Goal: Information Seeking & Learning: Understand process/instructions

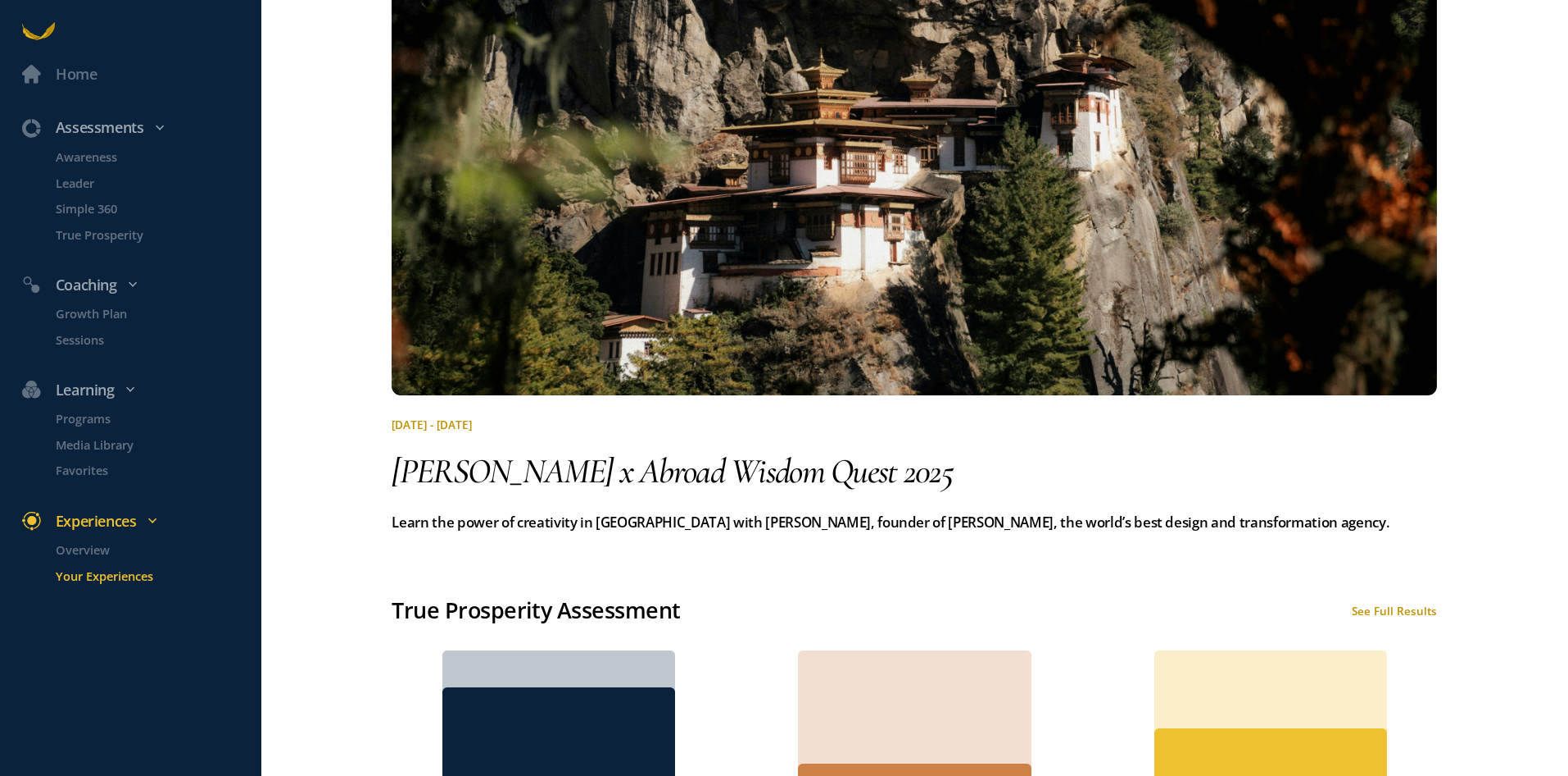
scroll to position [328, 0]
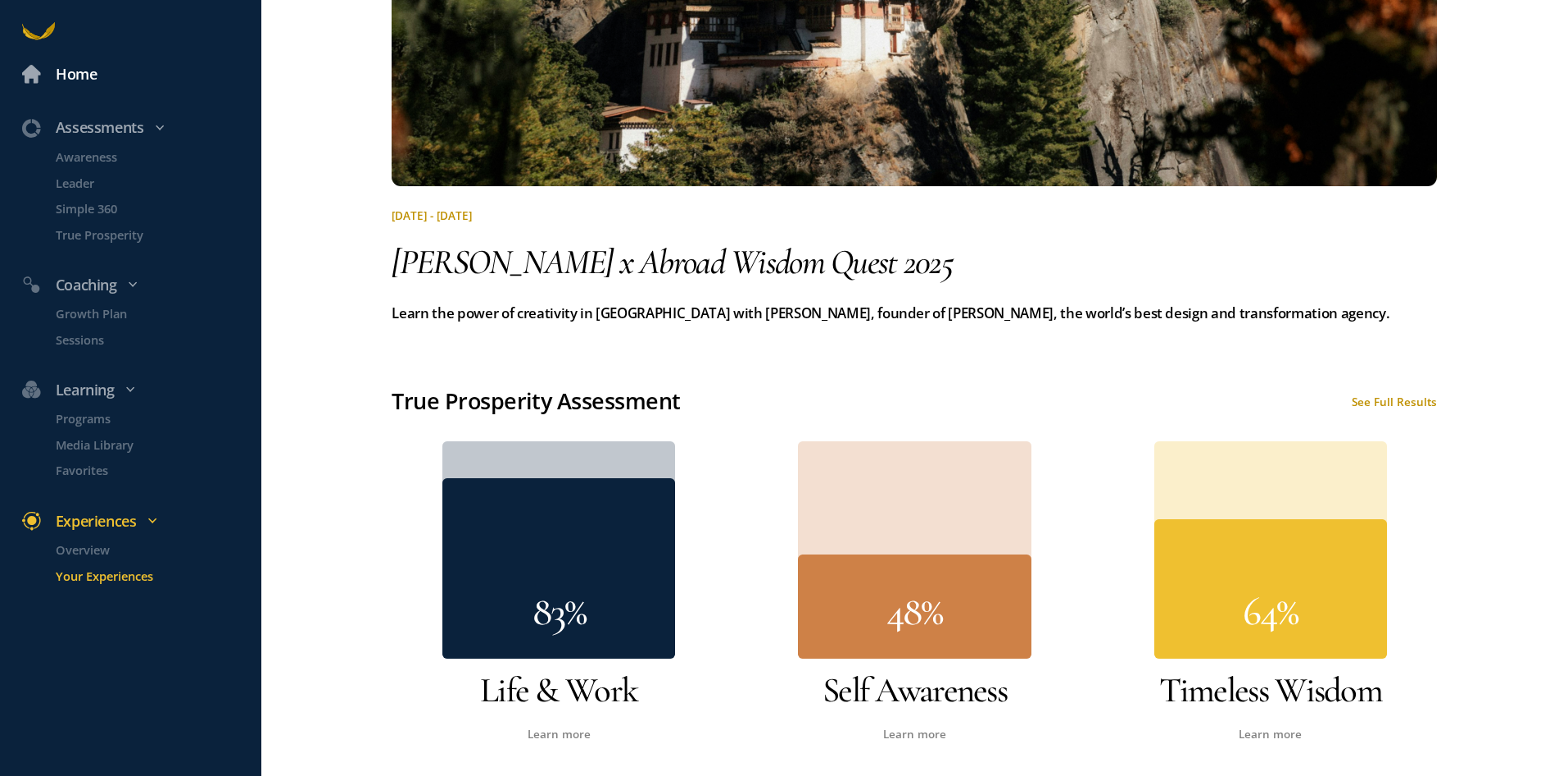
click at [81, 79] on div "Home" at bounding box center [76, 73] width 41 height 24
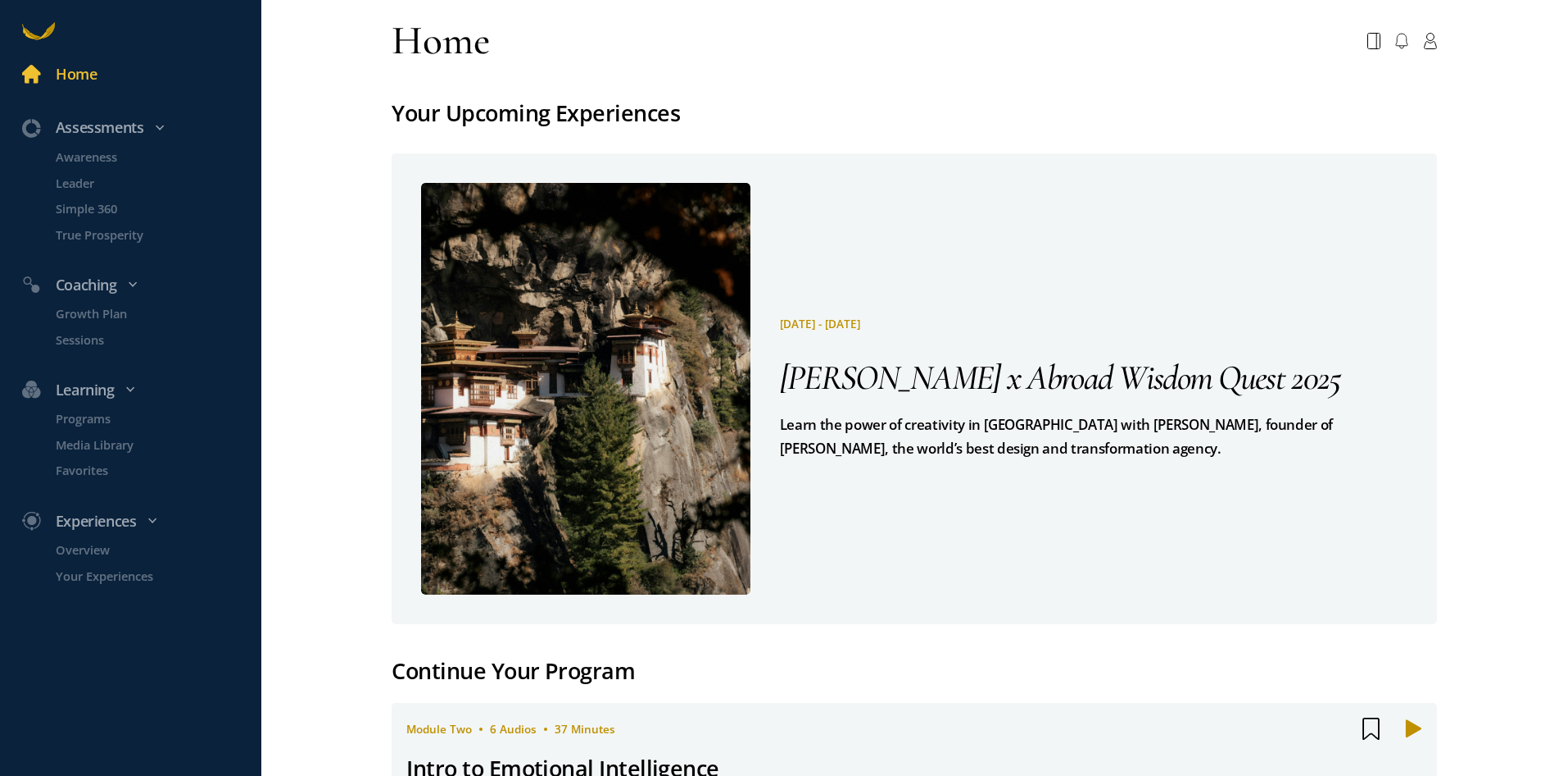
click at [70, 75] on div "Home" at bounding box center [76, 73] width 41 height 24
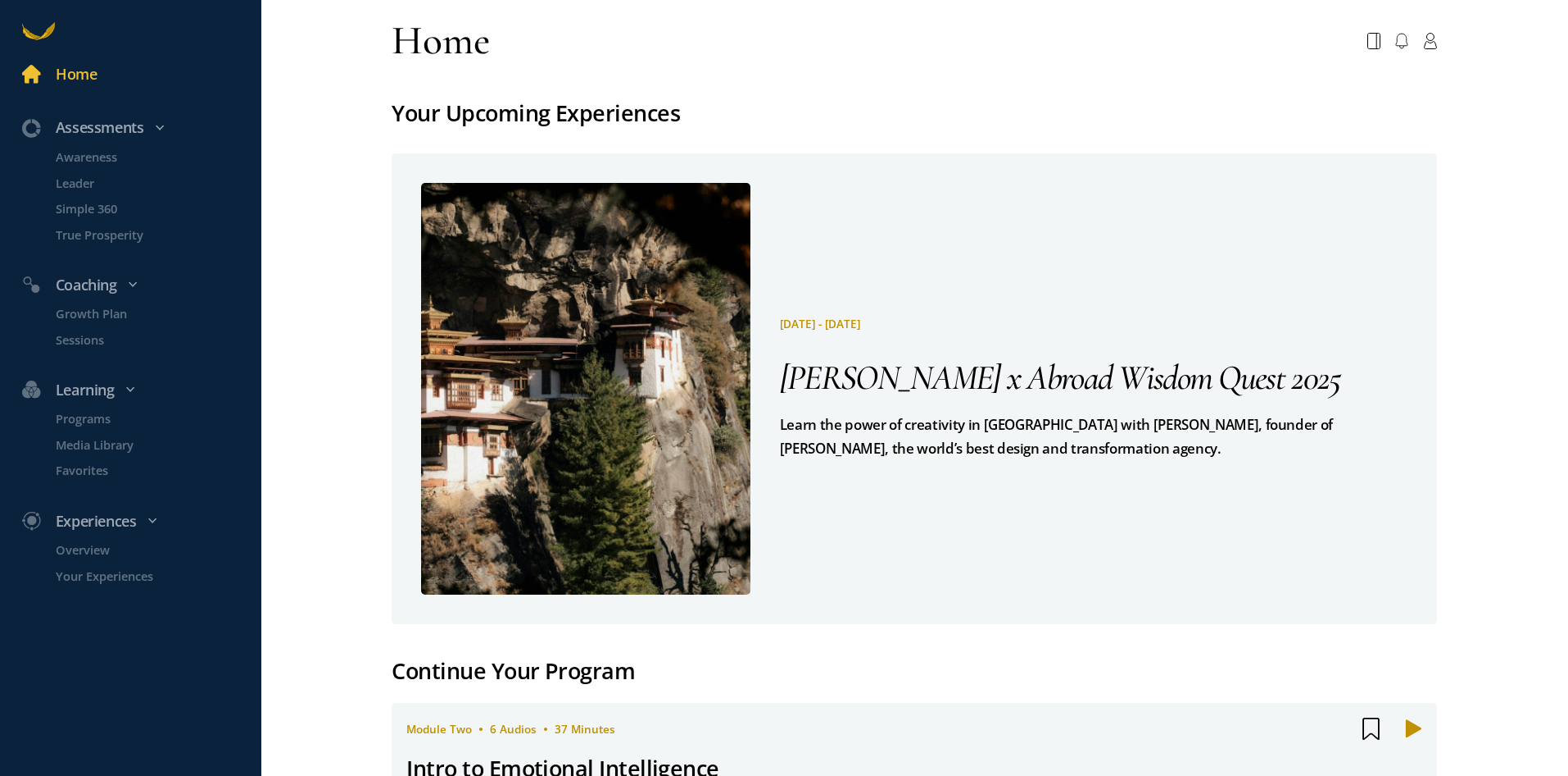
drag, startPoint x: 1504, startPoint y: 0, endPoint x: 911, endPoint y: 225, distance: 634.3
click at [911, 225] on div "[DATE] - [DATE] [PERSON_NAME] x Abroad Wisdom Quest 2025 Learn the power of cre…" at bounding box center [1079, 388] width 658 height 412
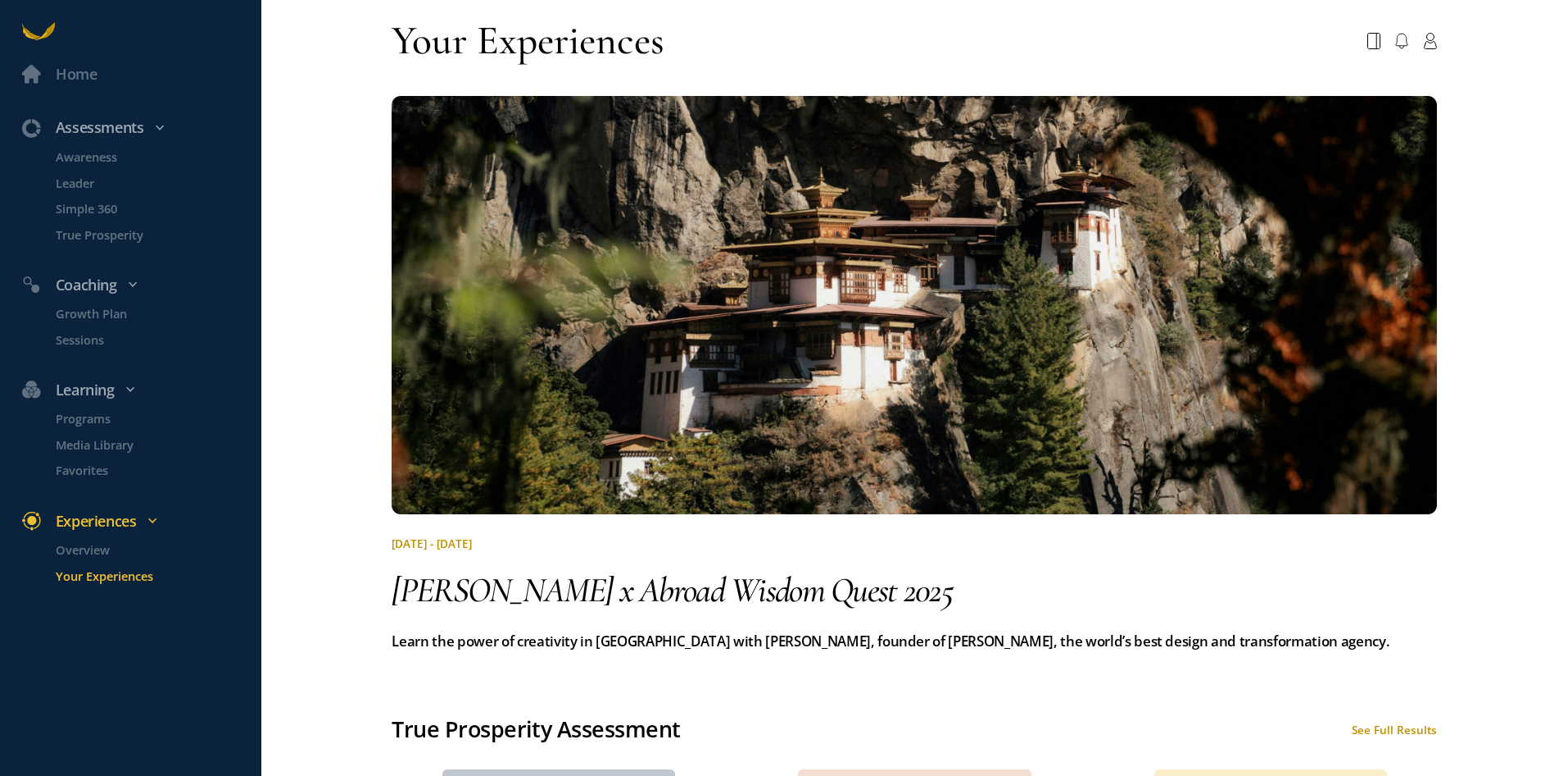
click at [39, 32] on icon at bounding box center [39, 31] width 33 height 33
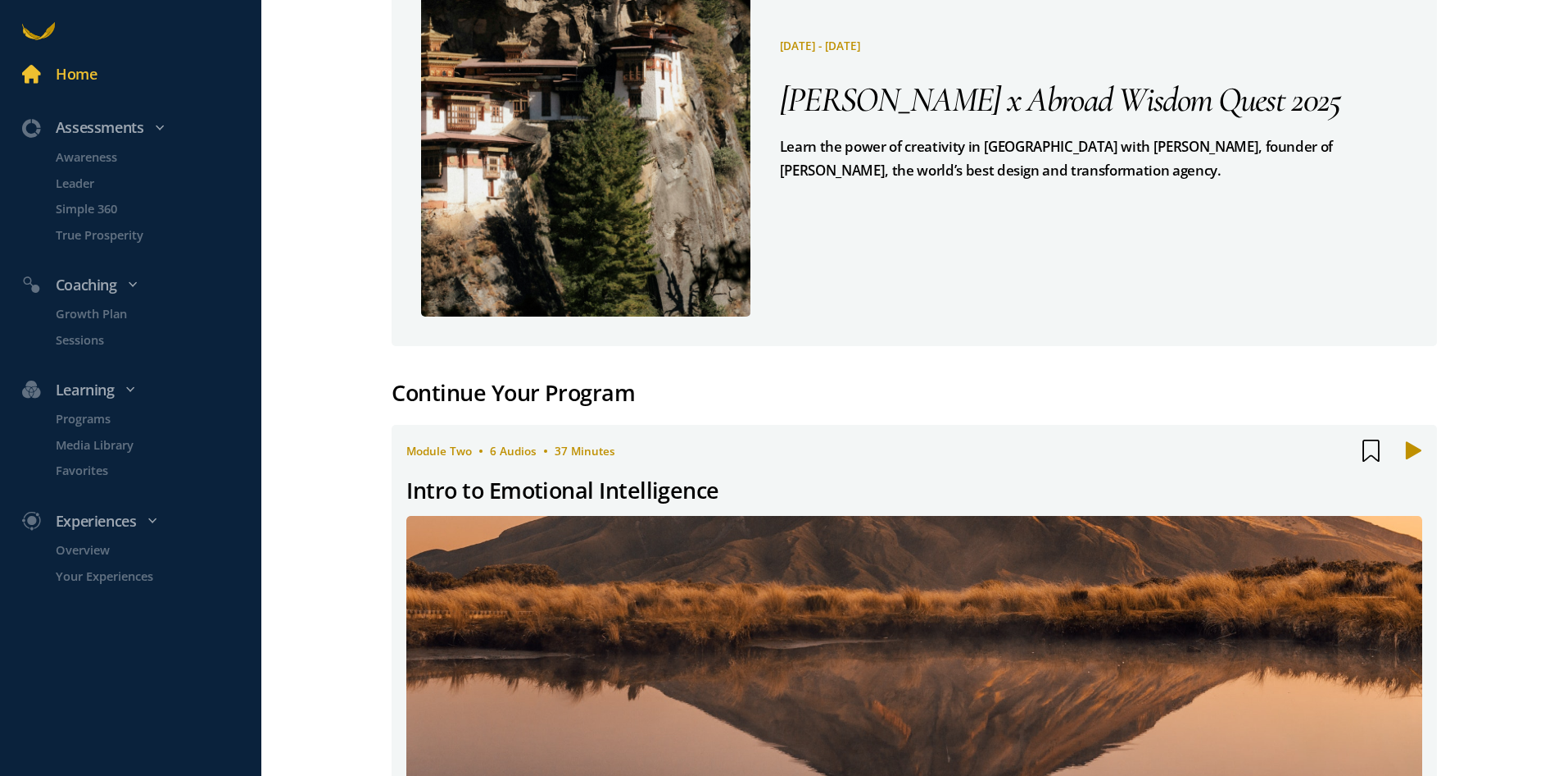
scroll to position [328, 0]
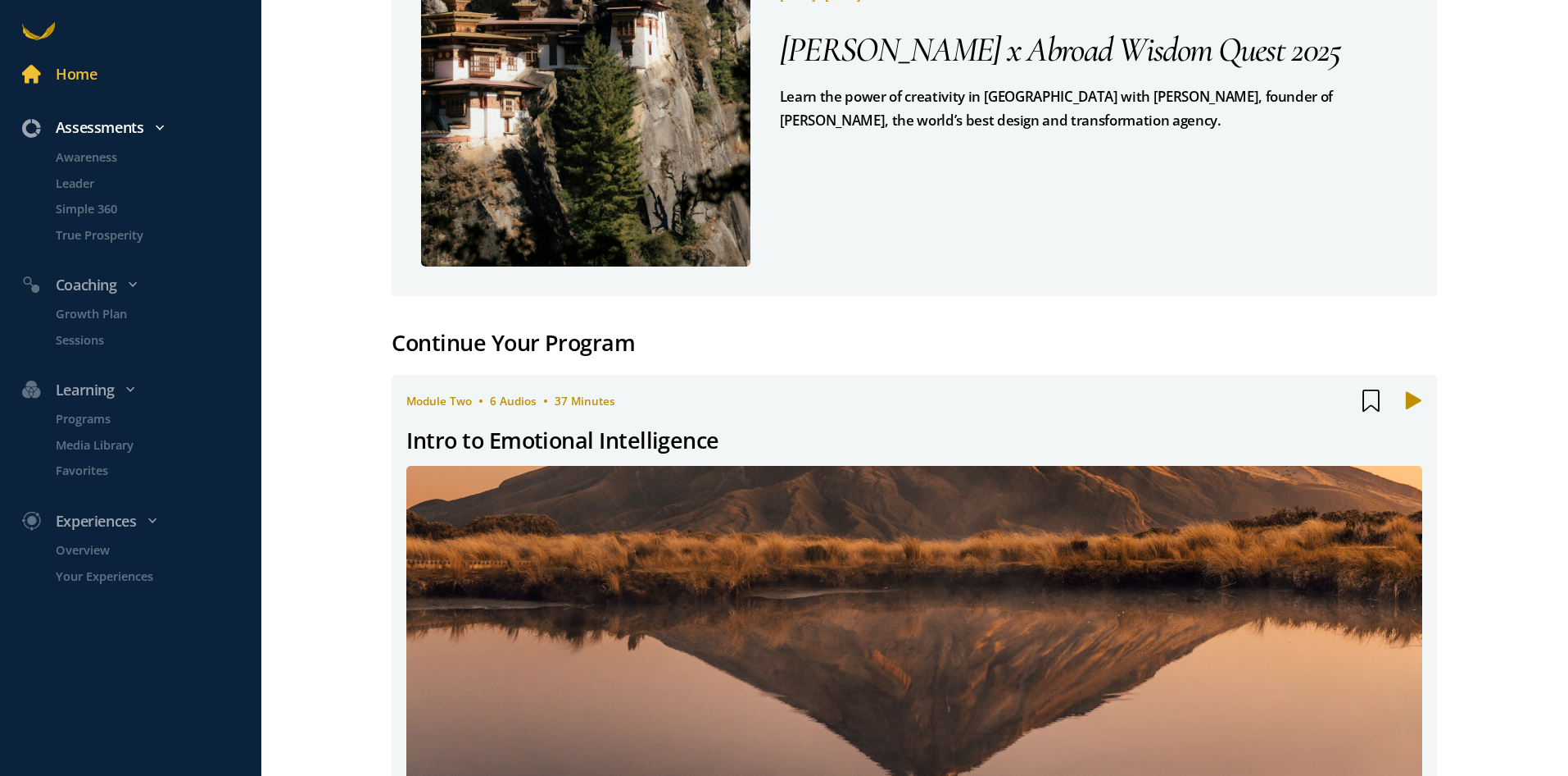
click at [88, 130] on div "Assessments" at bounding box center [139, 127] width 257 height 24
click at [37, 121] on span at bounding box center [32, 128] width 19 height 19
click at [156, 522] on icon at bounding box center [152, 521] width 9 height 9
click at [95, 519] on div "Experiences" at bounding box center [139, 521] width 257 height 24
click at [95, 581] on p "Your Experiences" at bounding box center [156, 575] width 202 height 19
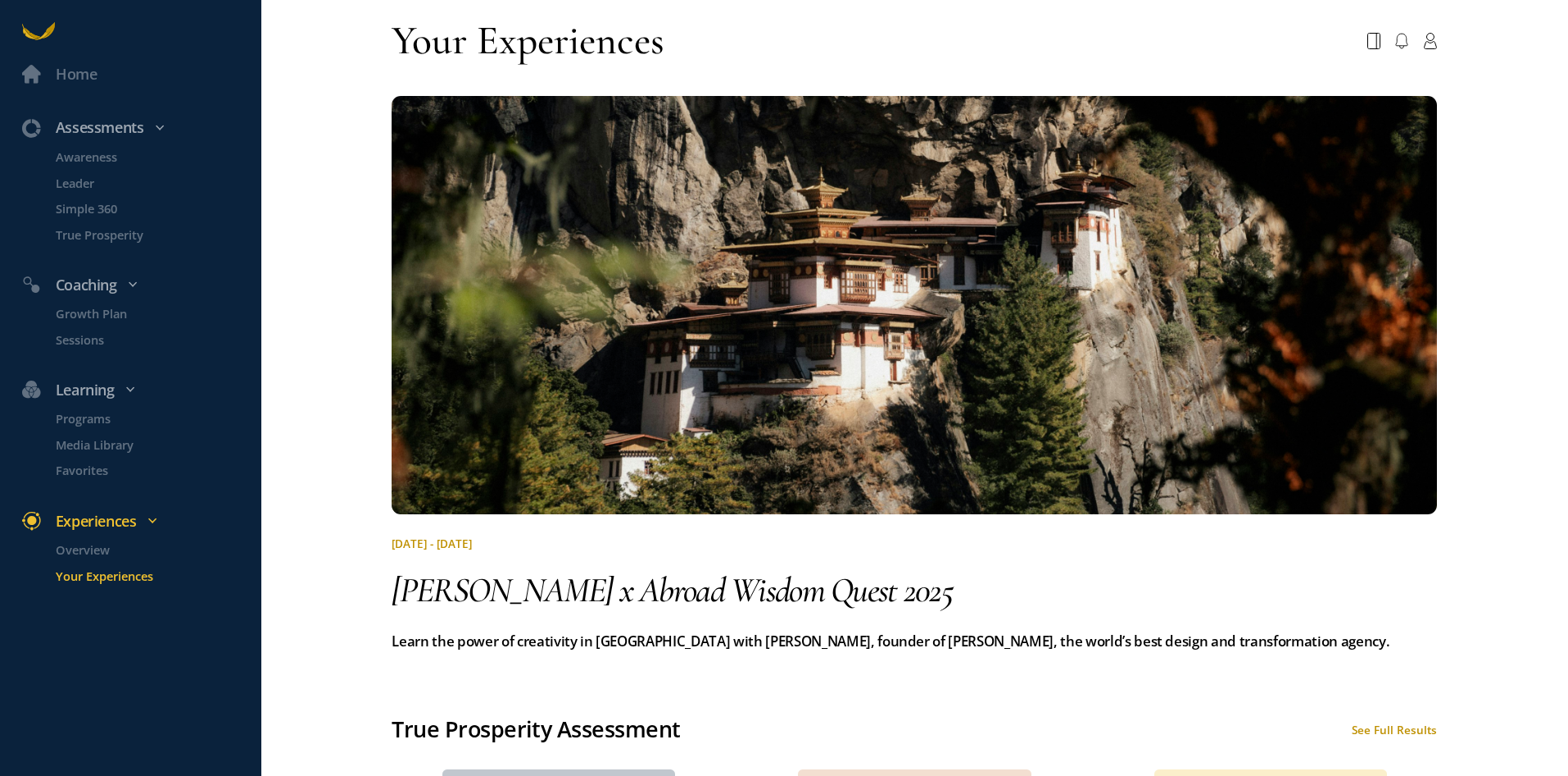
scroll to position [328, 0]
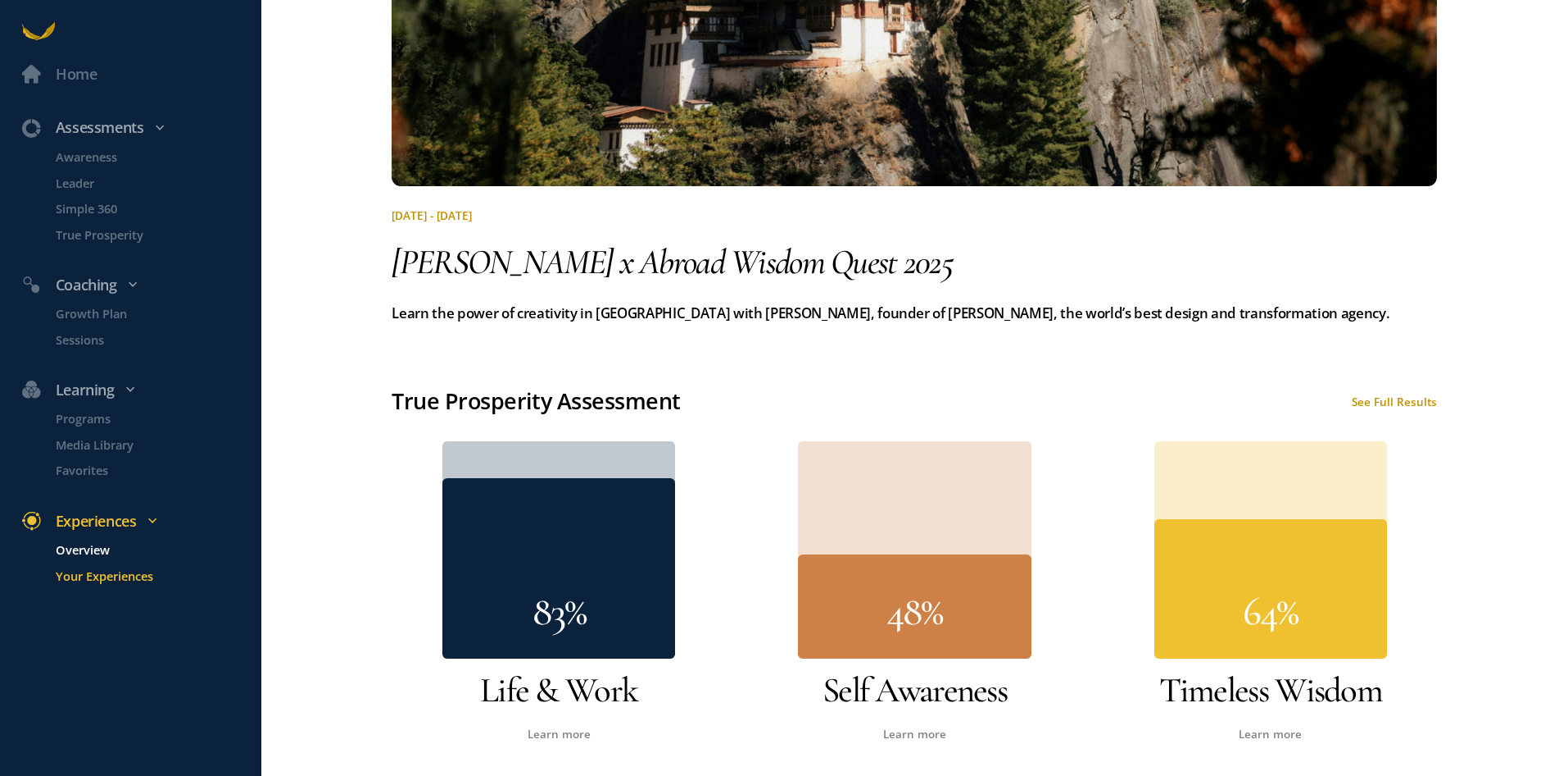
click at [95, 555] on p "Overview" at bounding box center [156, 550] width 202 height 19
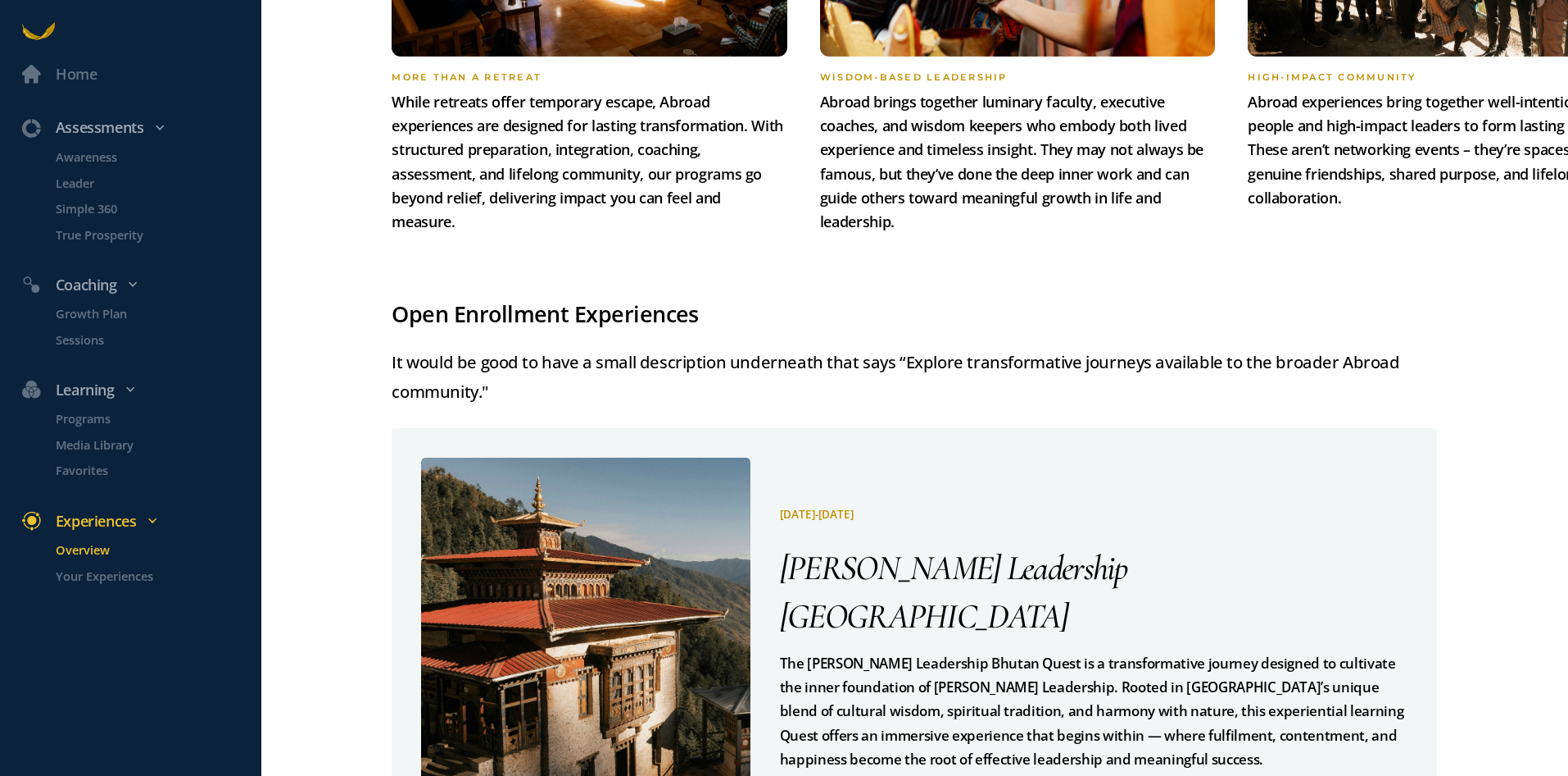
scroll to position [1966, 0]
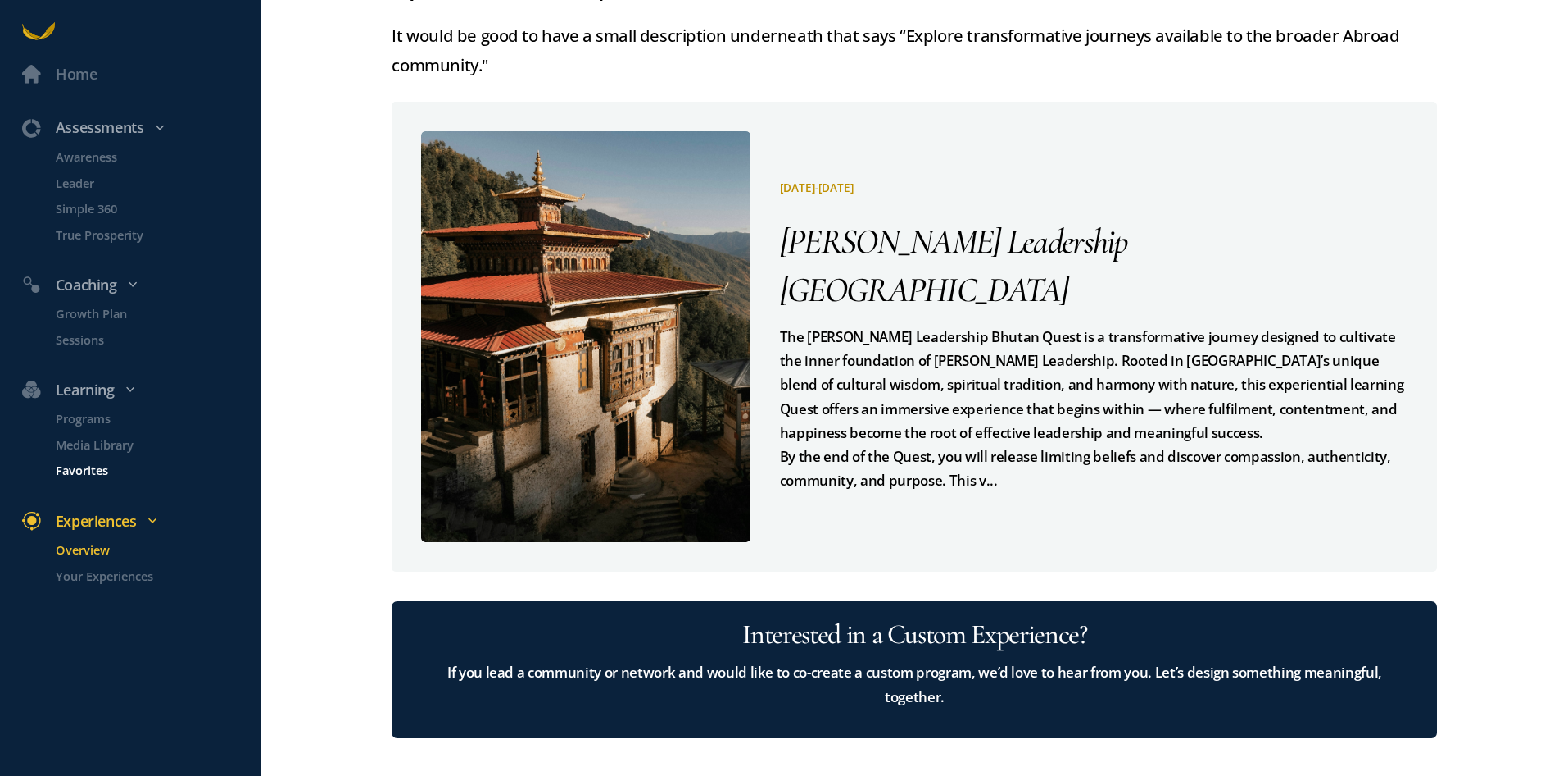
click at [92, 469] on p "Favorites" at bounding box center [156, 470] width 202 height 19
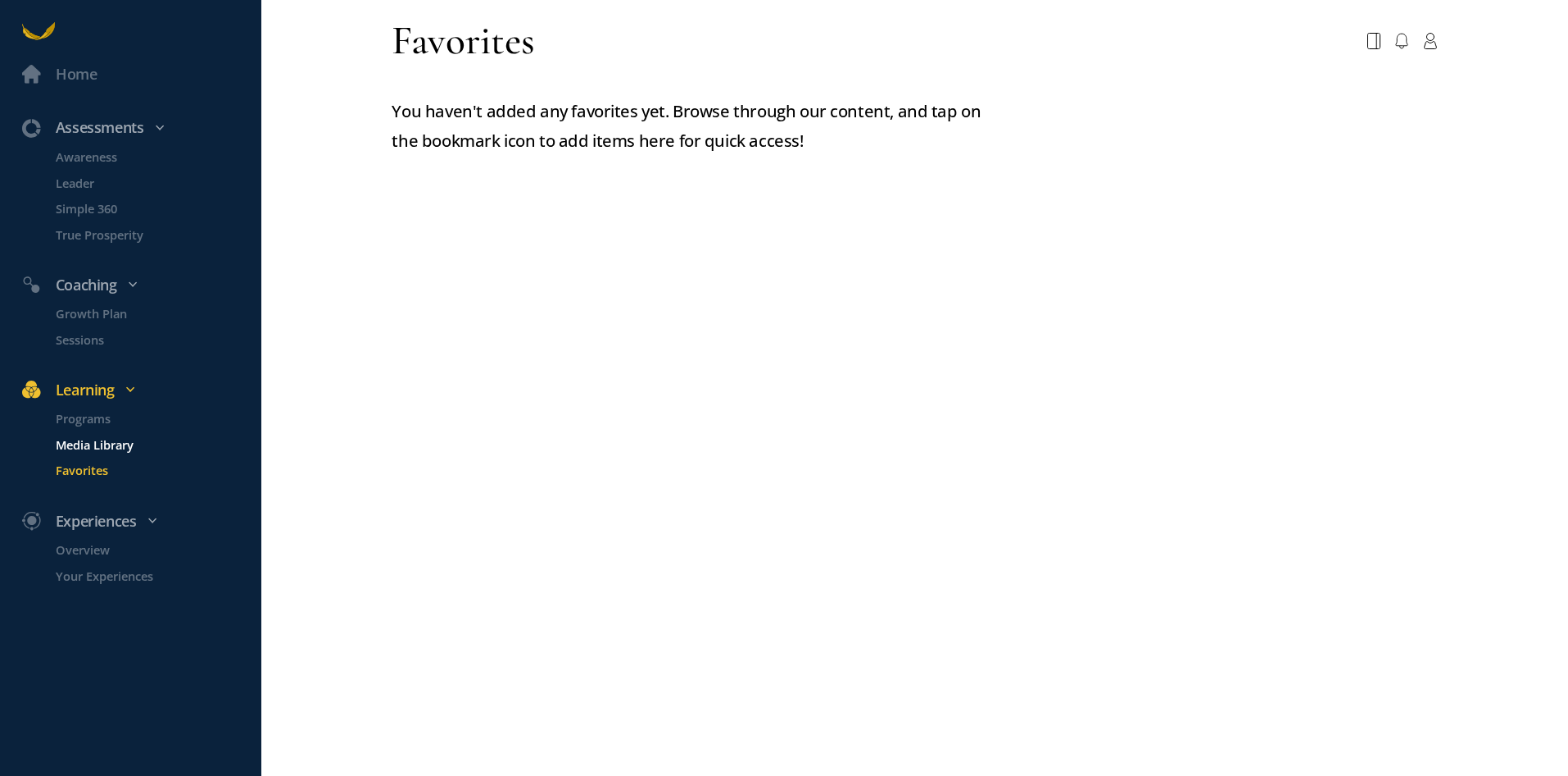
click at [68, 449] on p "Media Library" at bounding box center [156, 445] width 202 height 19
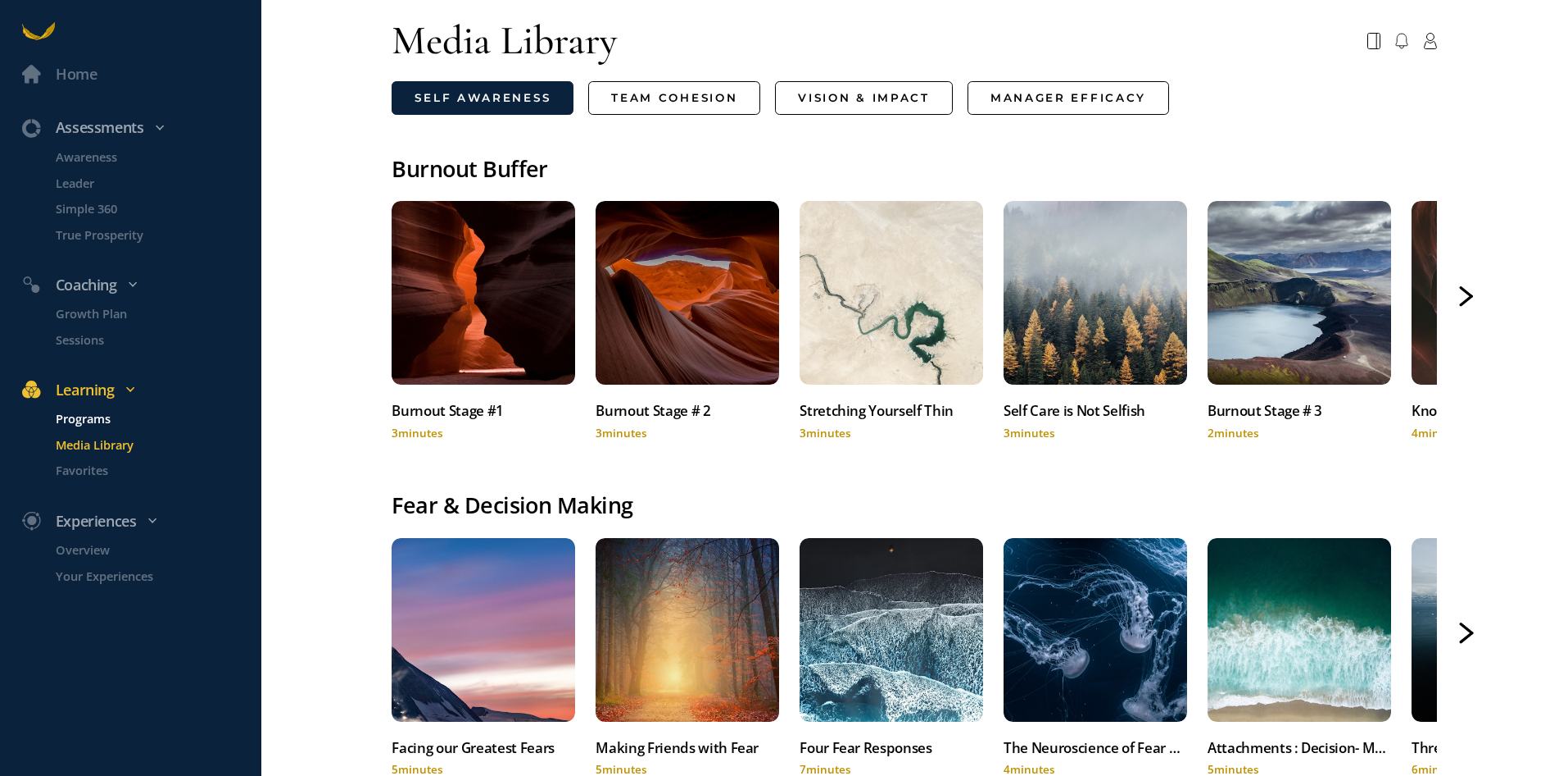
click at [85, 415] on p "Programs" at bounding box center [156, 418] width 202 height 19
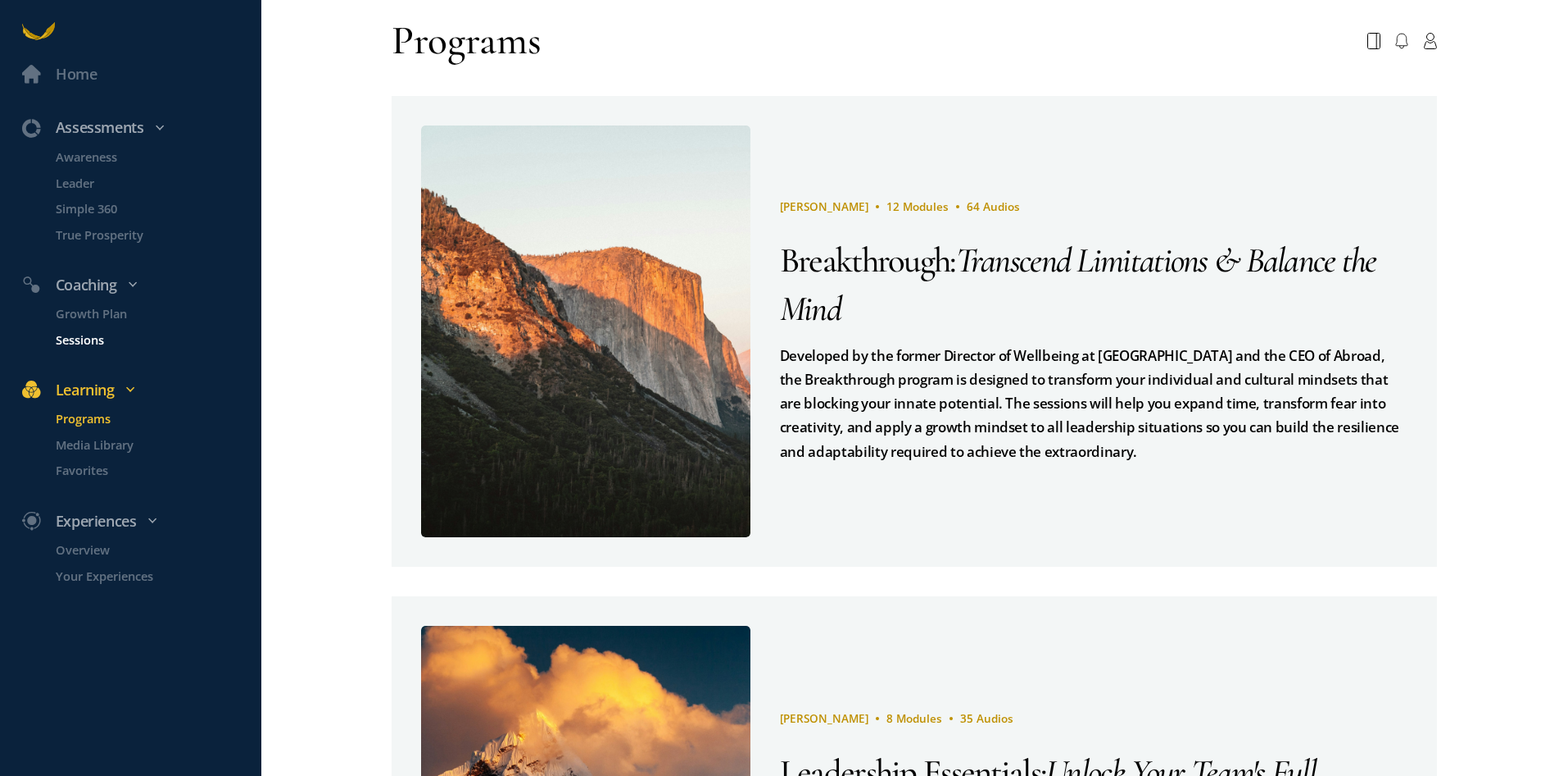
click at [100, 335] on p "Sessions" at bounding box center [156, 339] width 202 height 19
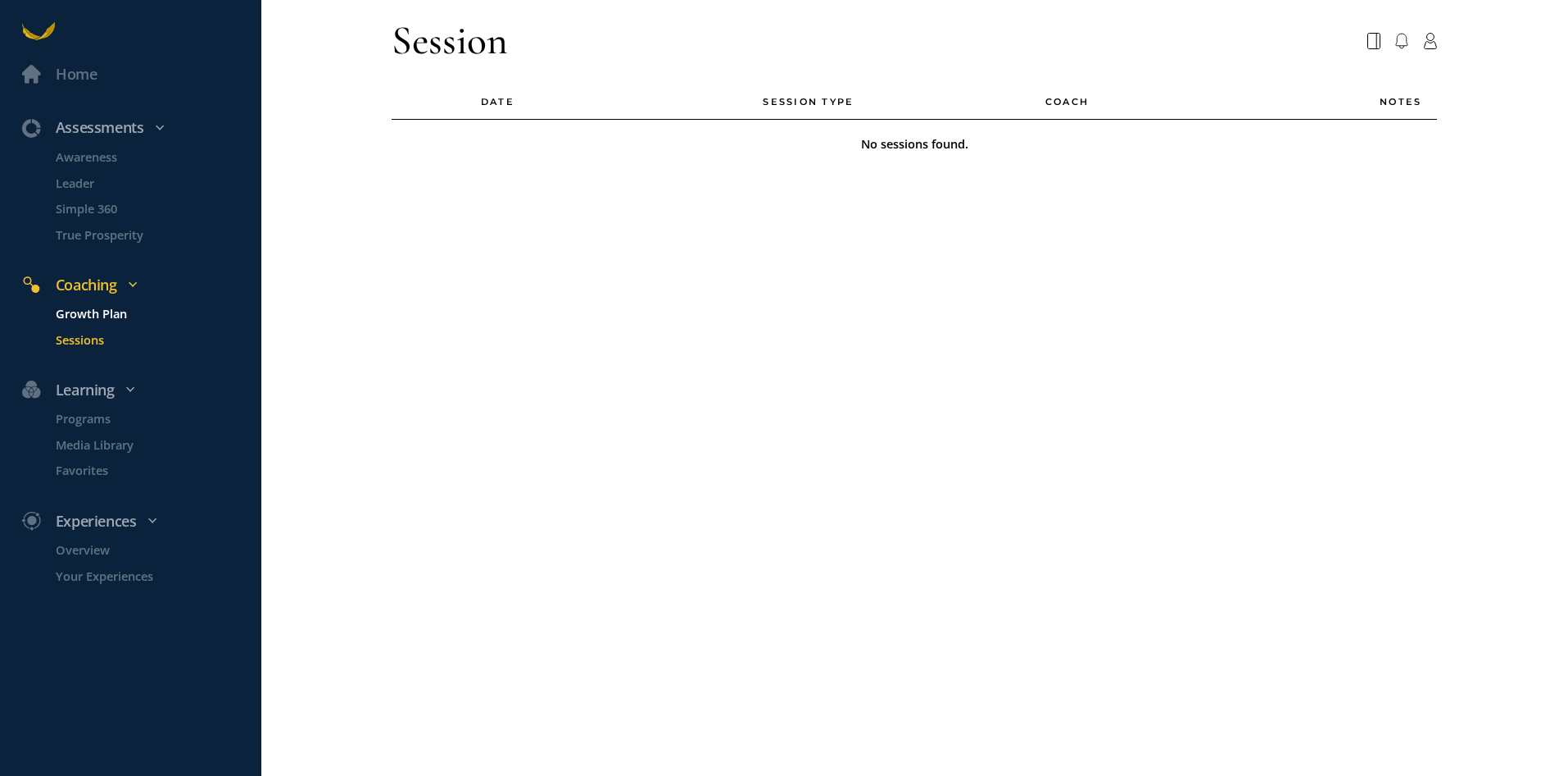
click at [92, 316] on p "Growth Plan" at bounding box center [156, 314] width 202 height 19
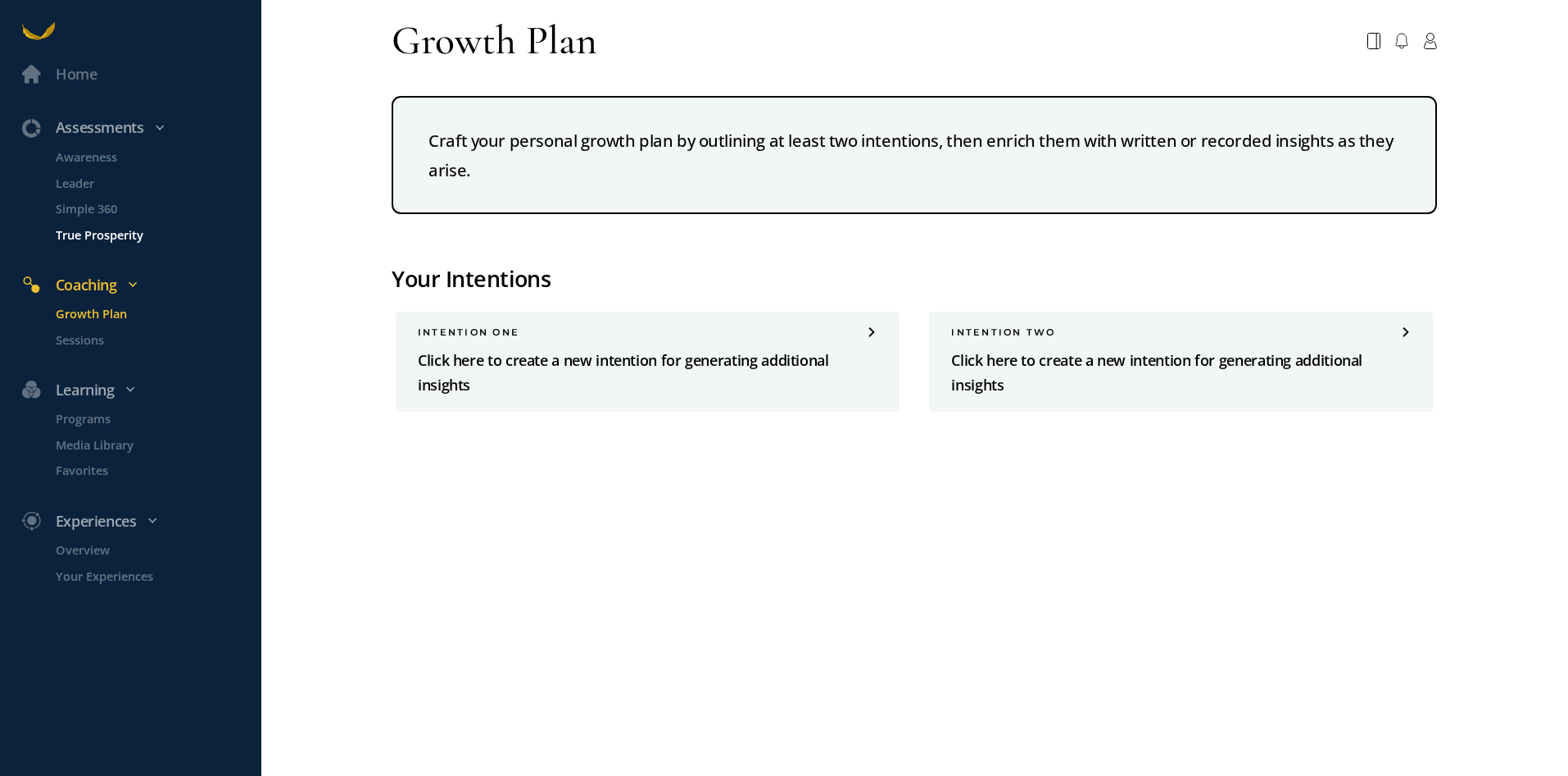
click at [88, 231] on p "True Prosperity" at bounding box center [156, 234] width 202 height 19
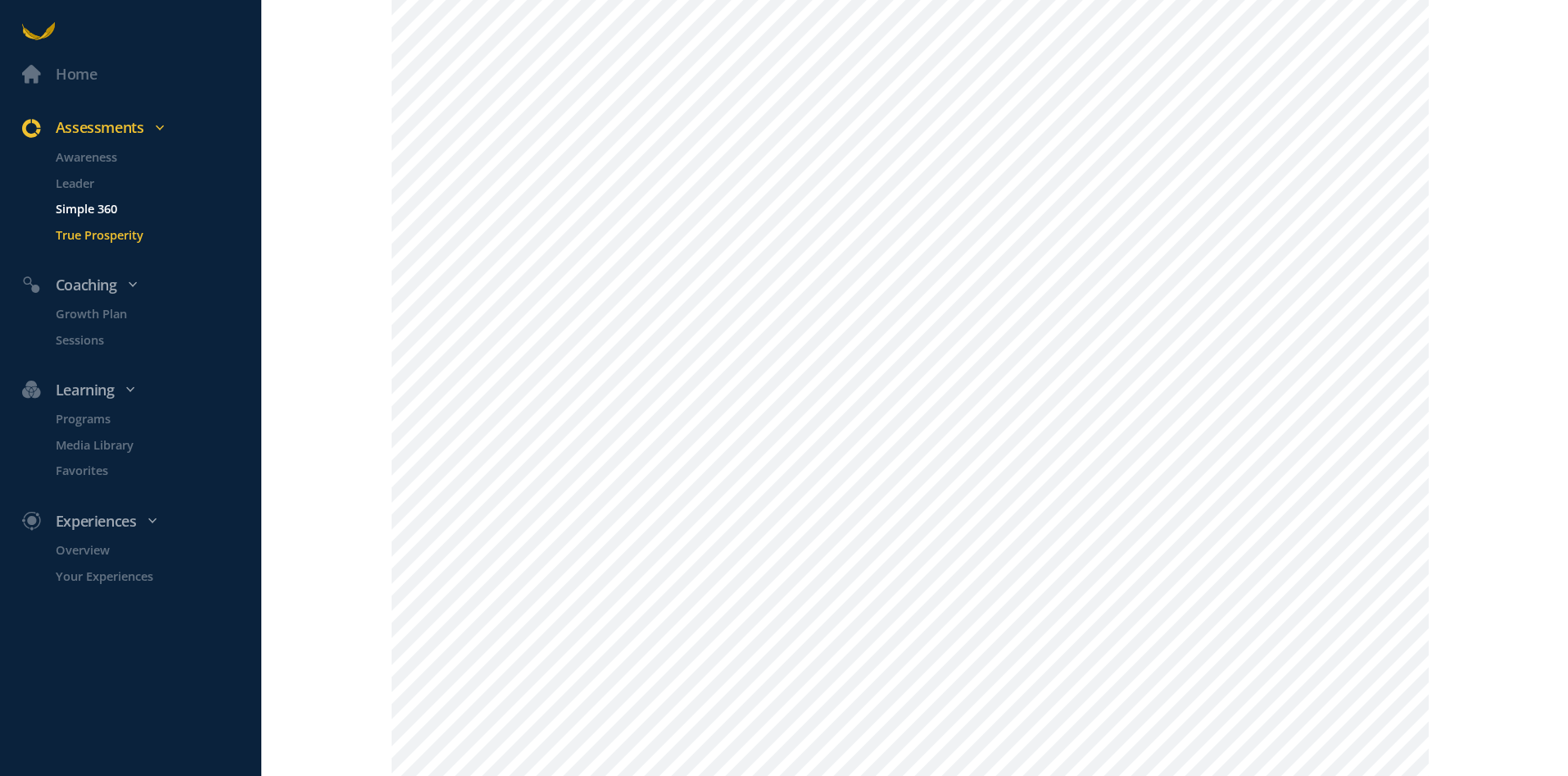
click at [107, 202] on p "Simple 360" at bounding box center [156, 209] width 202 height 19
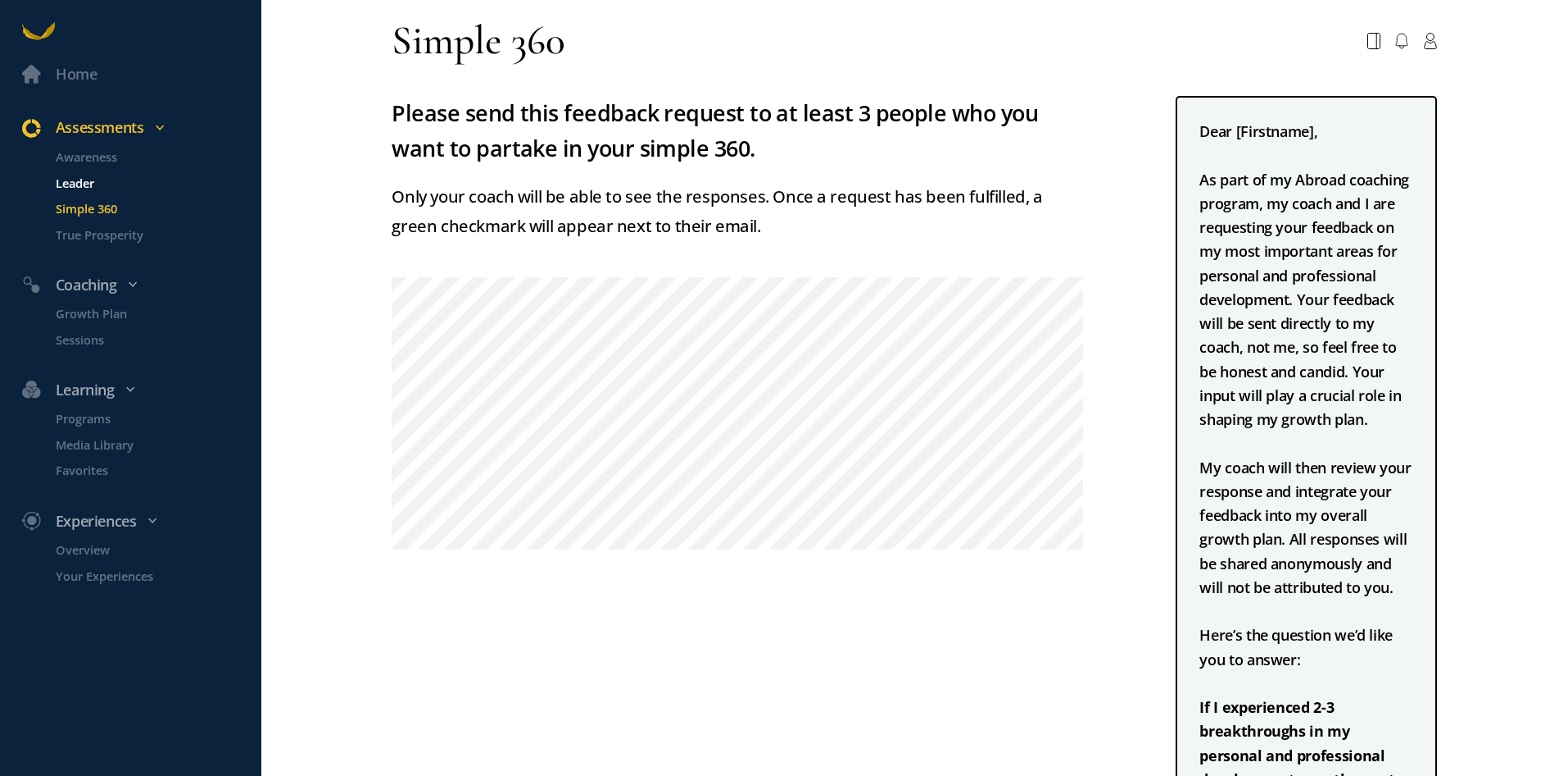
click at [74, 180] on p "Leader" at bounding box center [156, 183] width 202 height 19
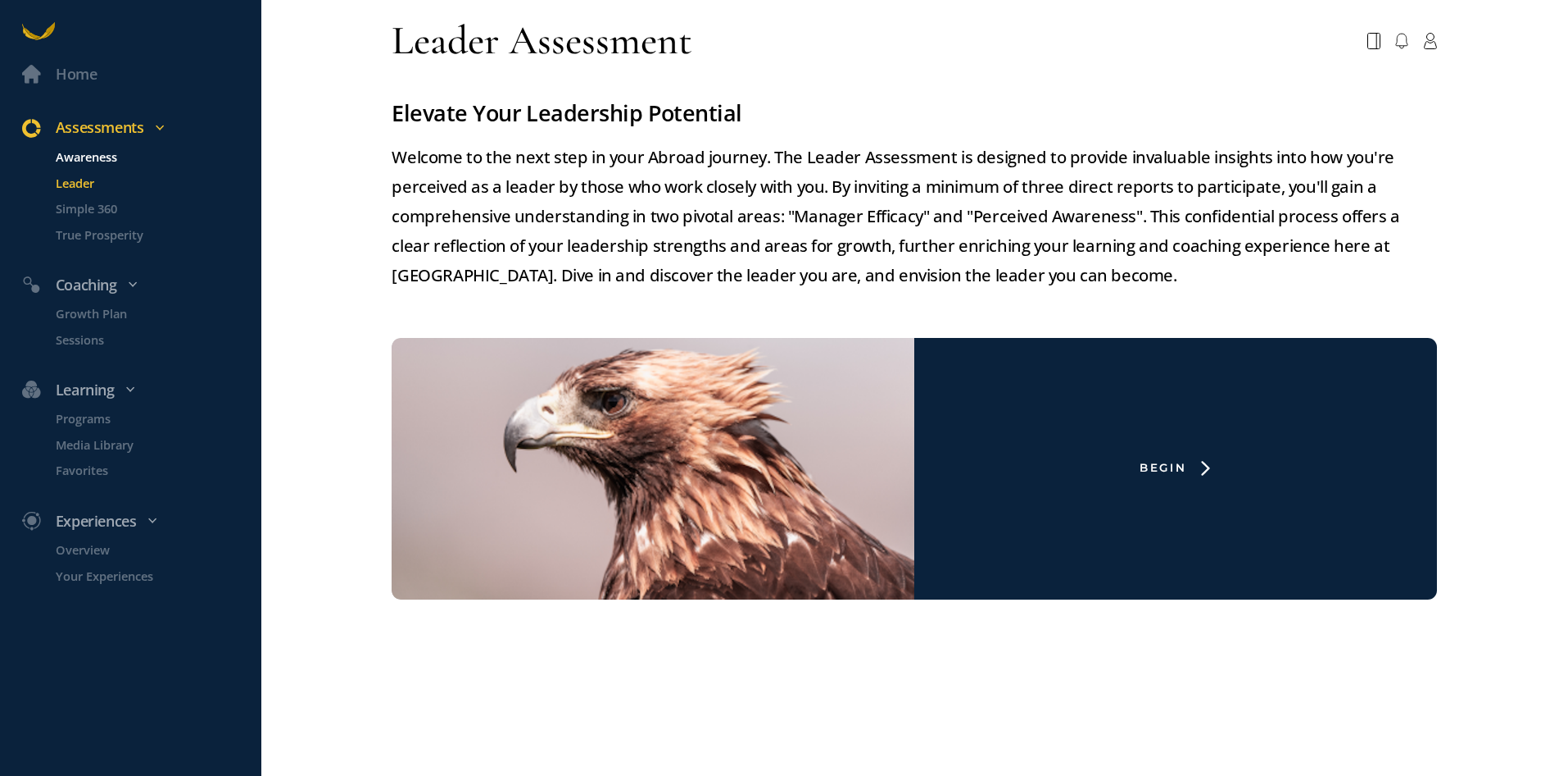
click at [93, 160] on p "Awareness" at bounding box center [156, 157] width 202 height 19
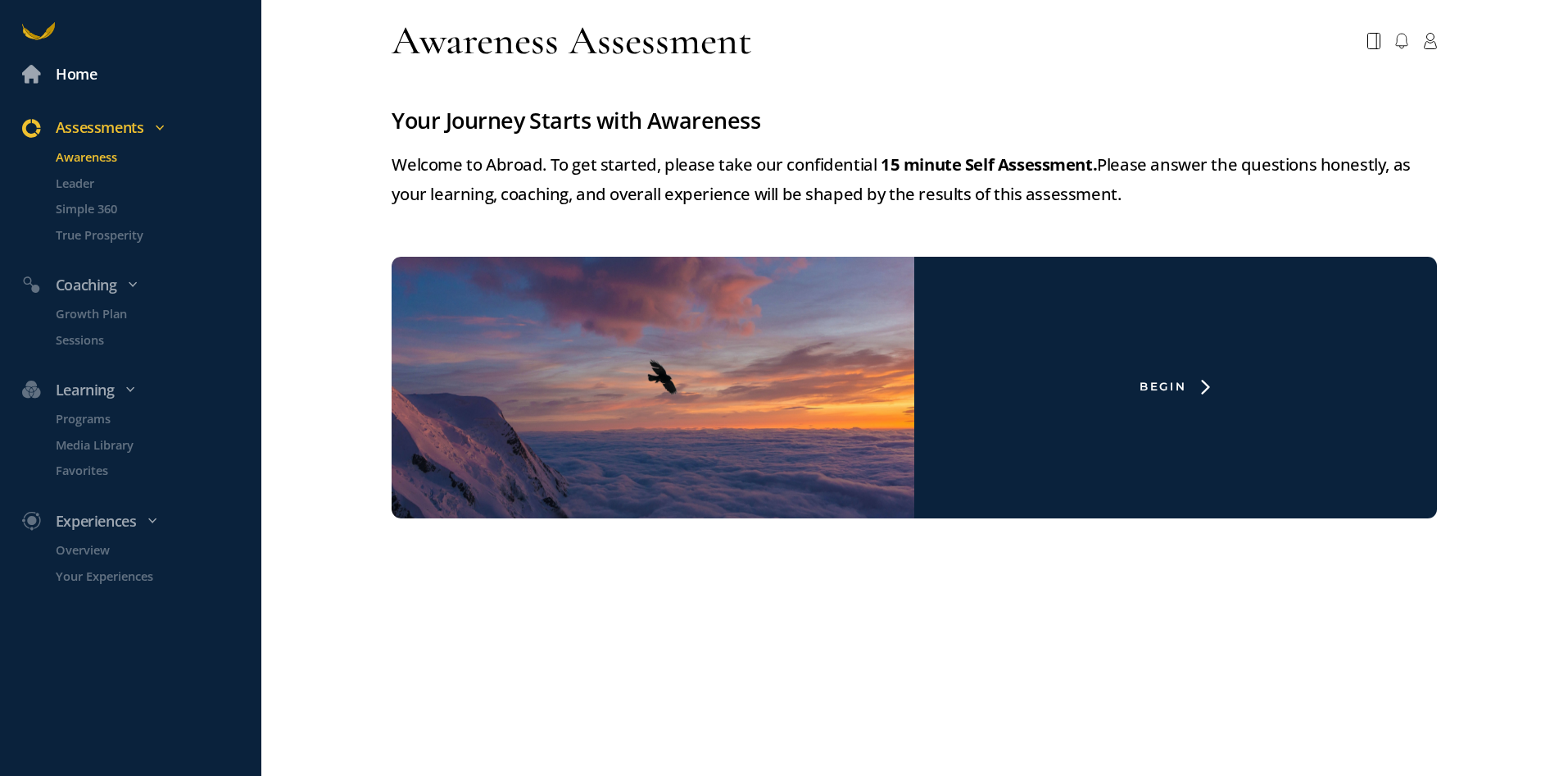
click at [60, 69] on div "Home" at bounding box center [76, 73] width 41 height 24
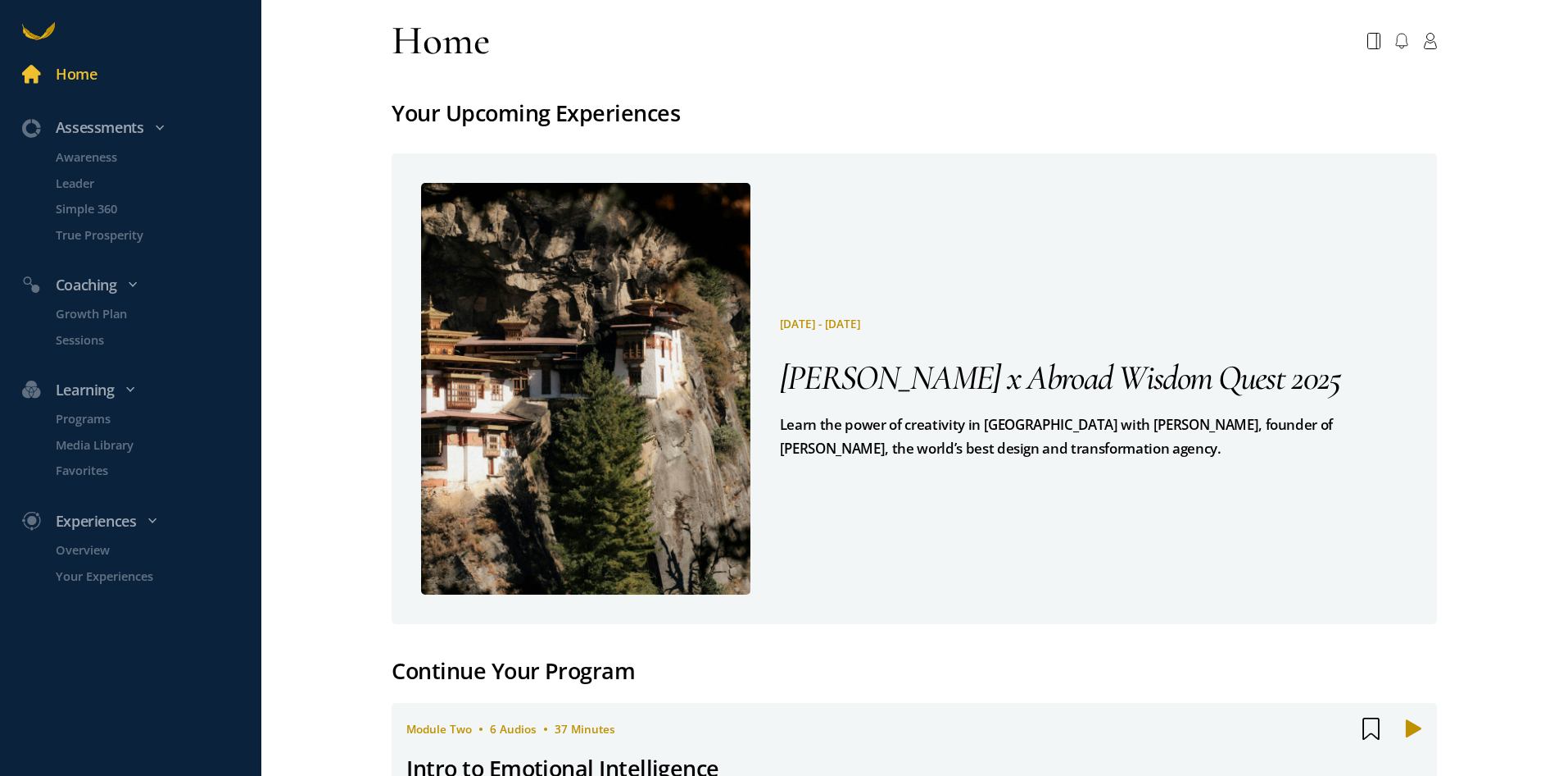
click at [906, 412] on pre "Learn the power of creativity in [GEOGRAPHIC_DATA] with [PERSON_NAME], founder …" at bounding box center [1095, 436] width 629 height 48
click at [871, 346] on div "[DATE] - [DATE] [PERSON_NAME] x Abroad Wisdom Quest 2025 Learn the power of cre…" at bounding box center [1079, 388] width 658 height 412
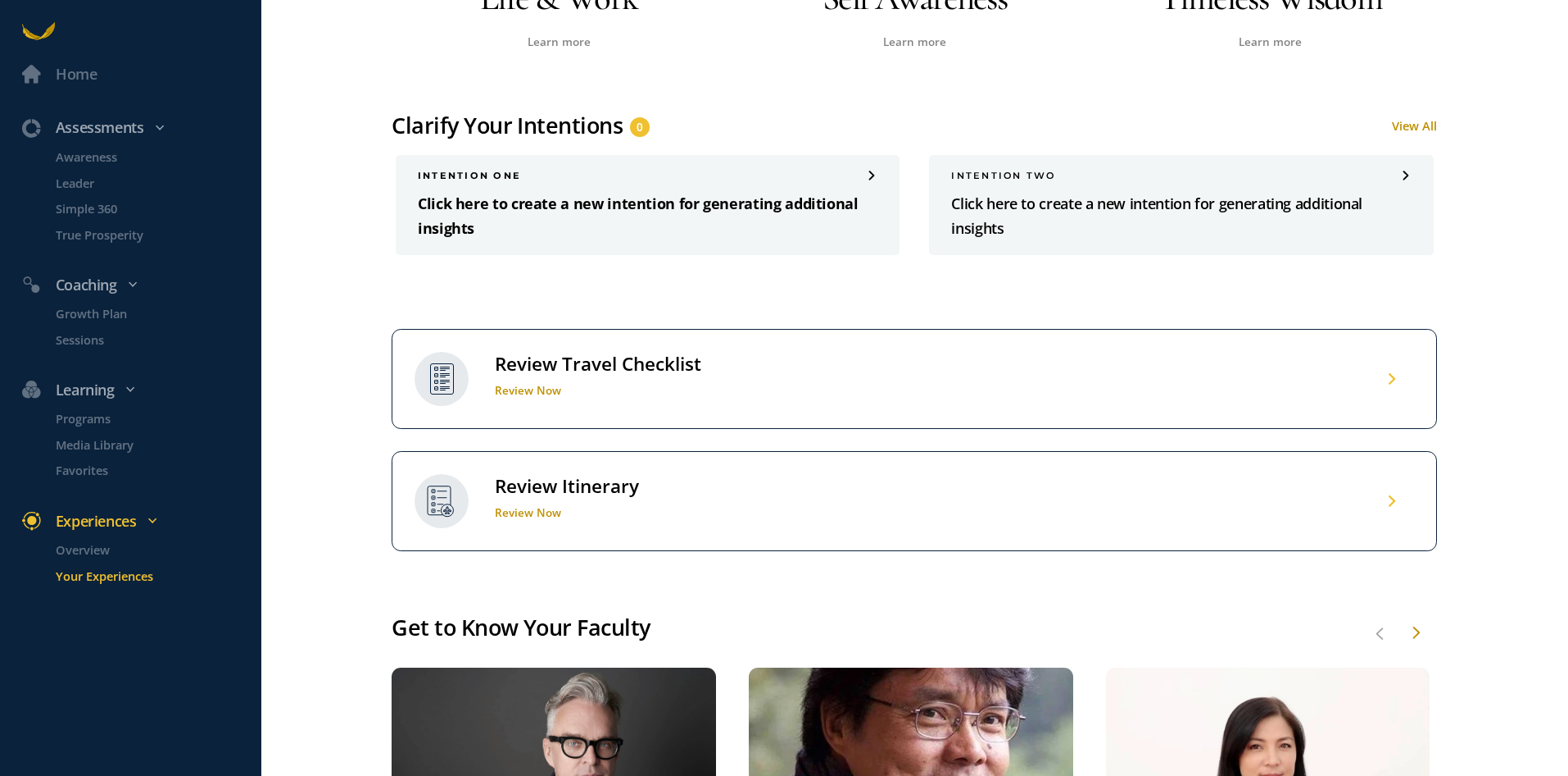
scroll to position [1148, 0]
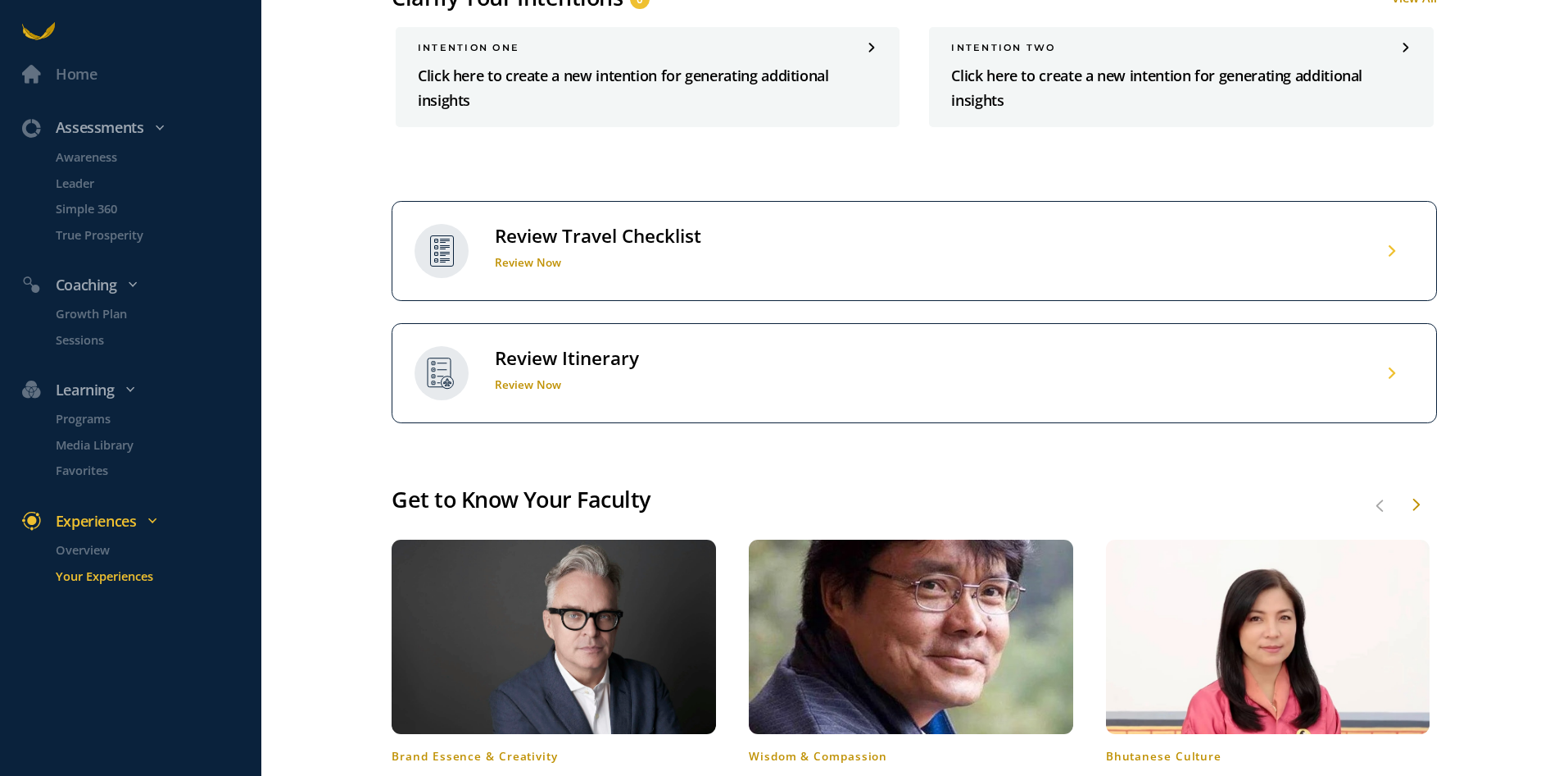
click at [597, 353] on div "Review Itinerary" at bounding box center [567, 357] width 144 height 24
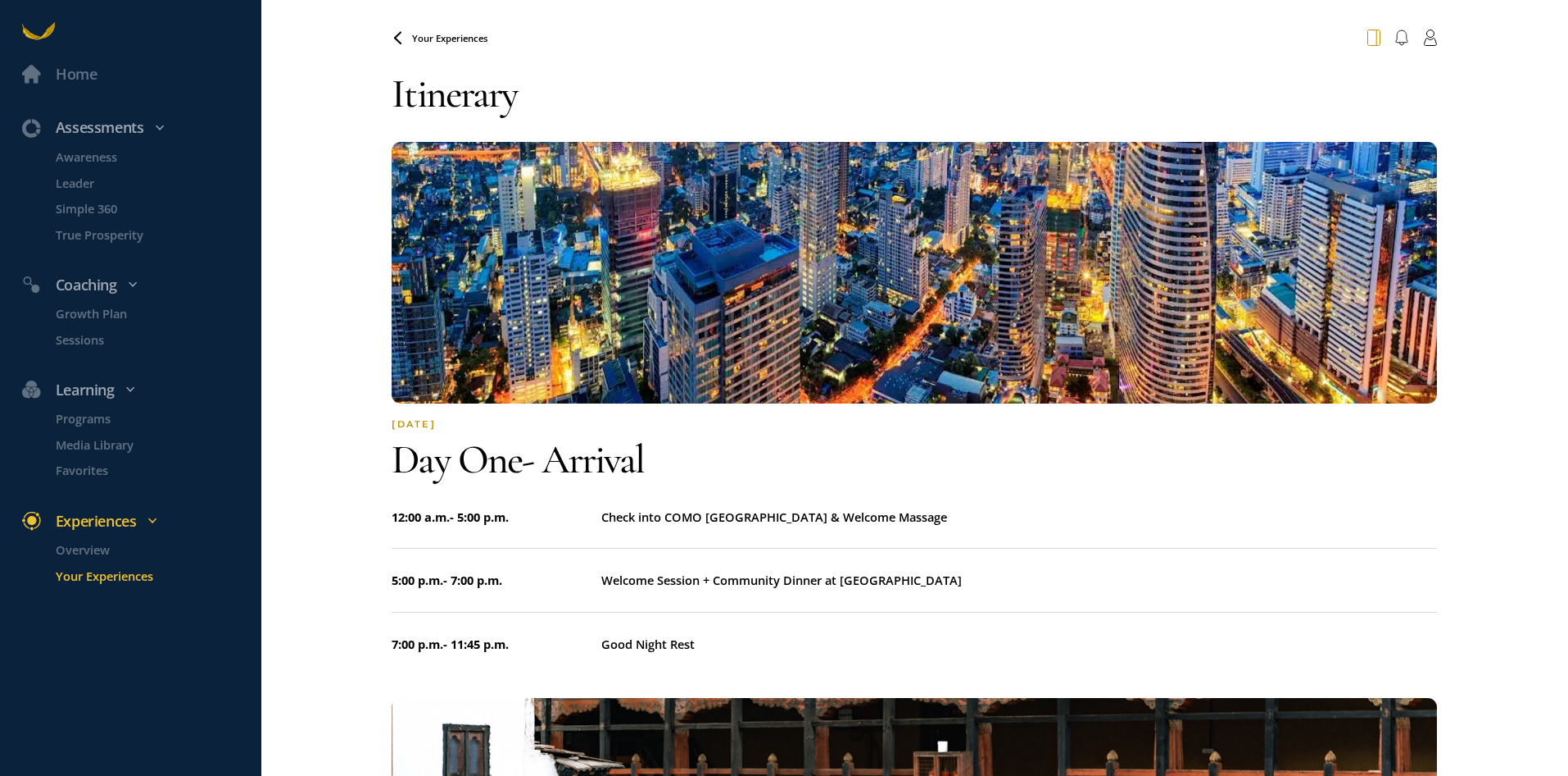
click at [1368, 38] on icon at bounding box center [1374, 37] width 13 height 16
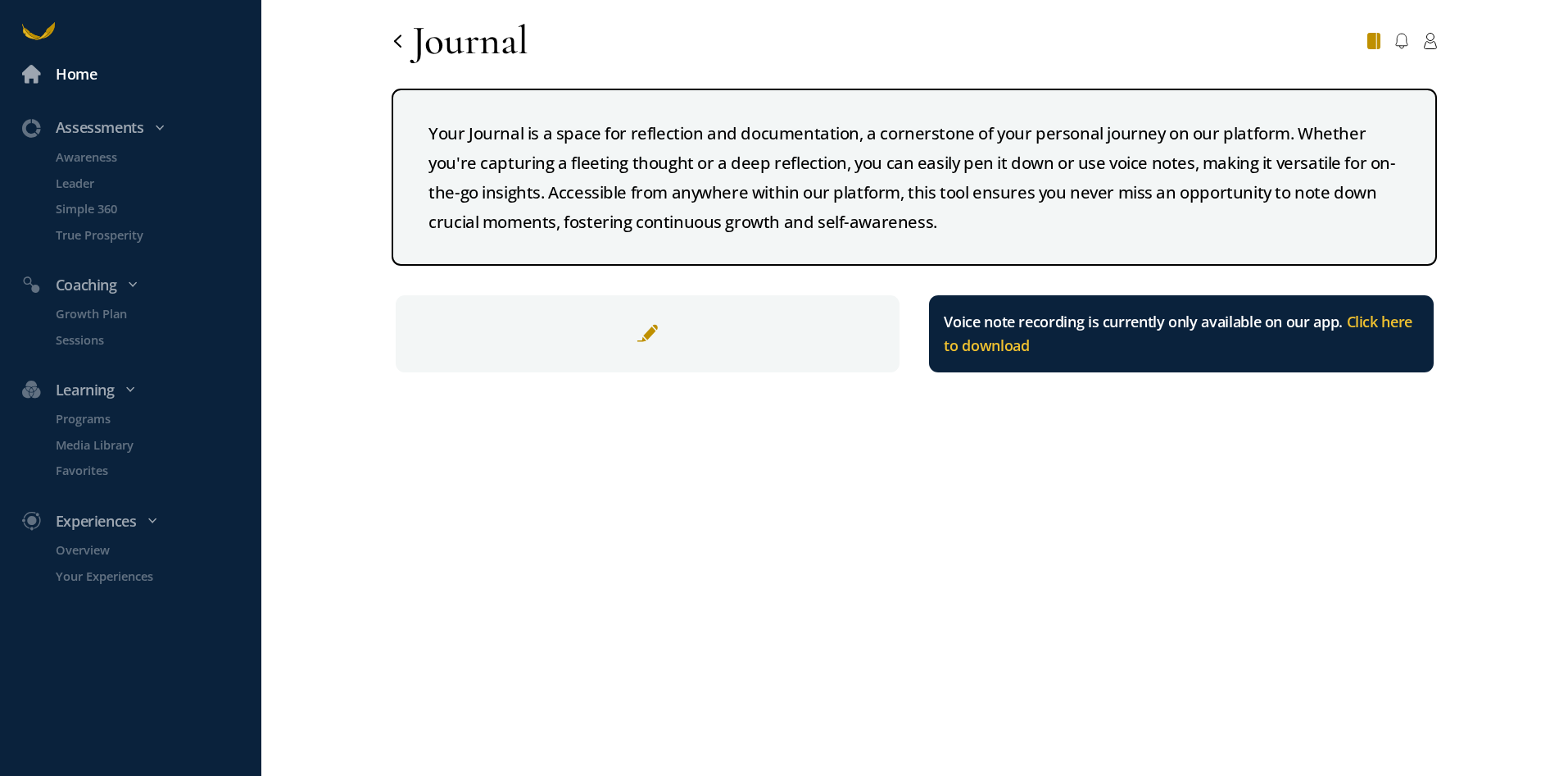
click at [79, 78] on div "Home" at bounding box center [76, 73] width 41 height 24
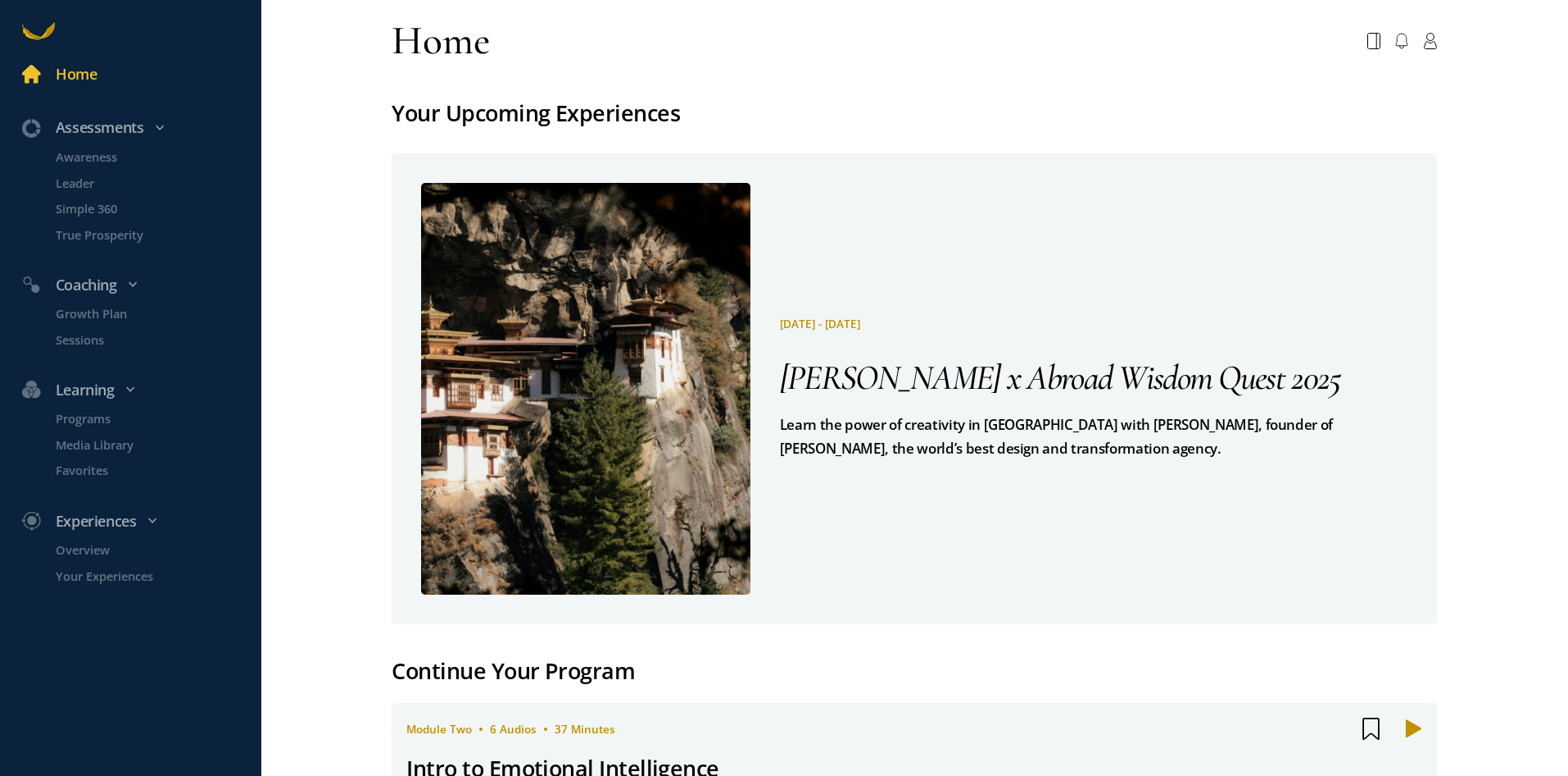
click at [1160, 385] on span "[PERSON_NAME] x Abroad Wisdom Quest 2025" at bounding box center [1061, 377] width 561 height 42
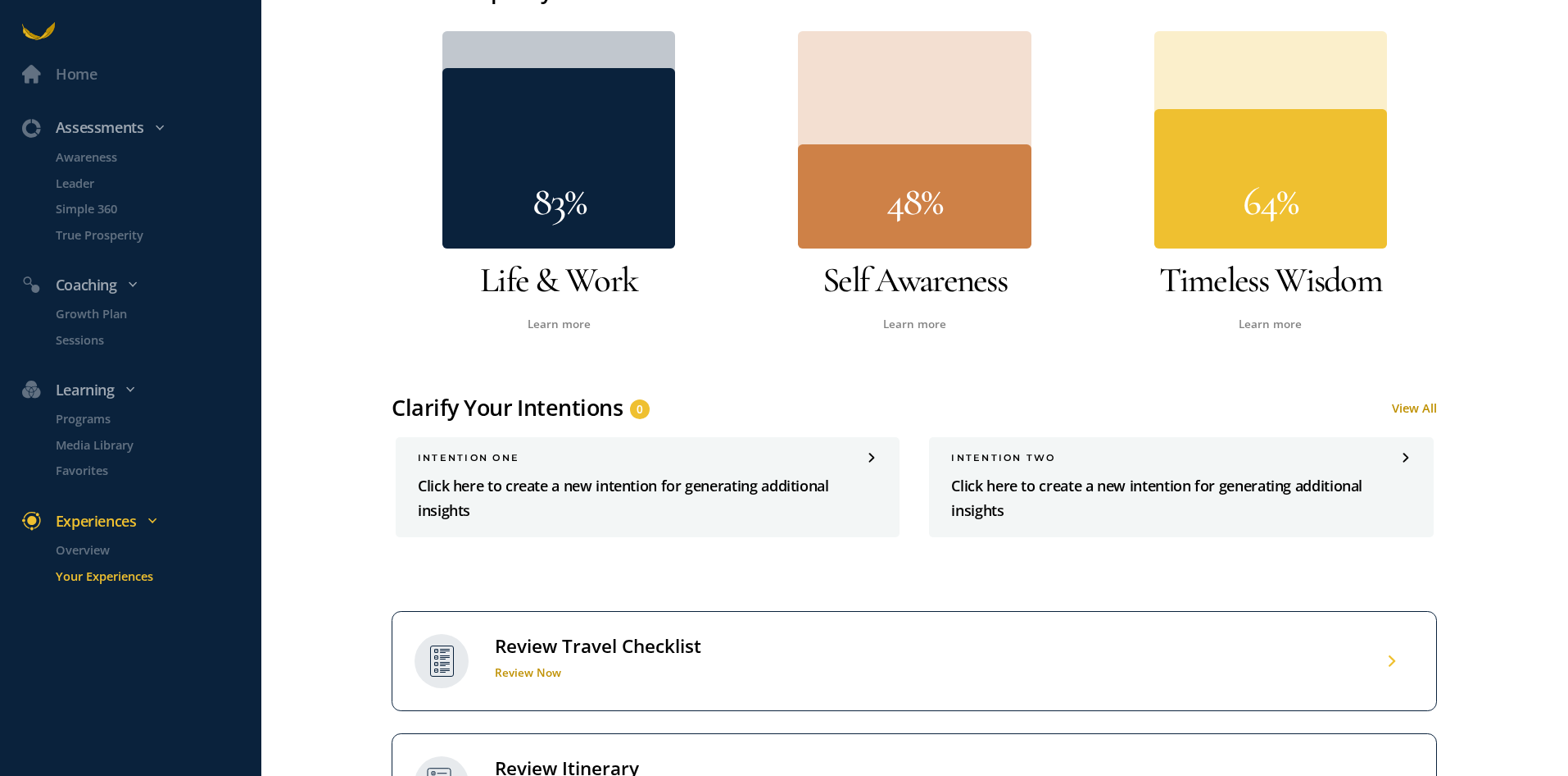
scroll to position [984, 0]
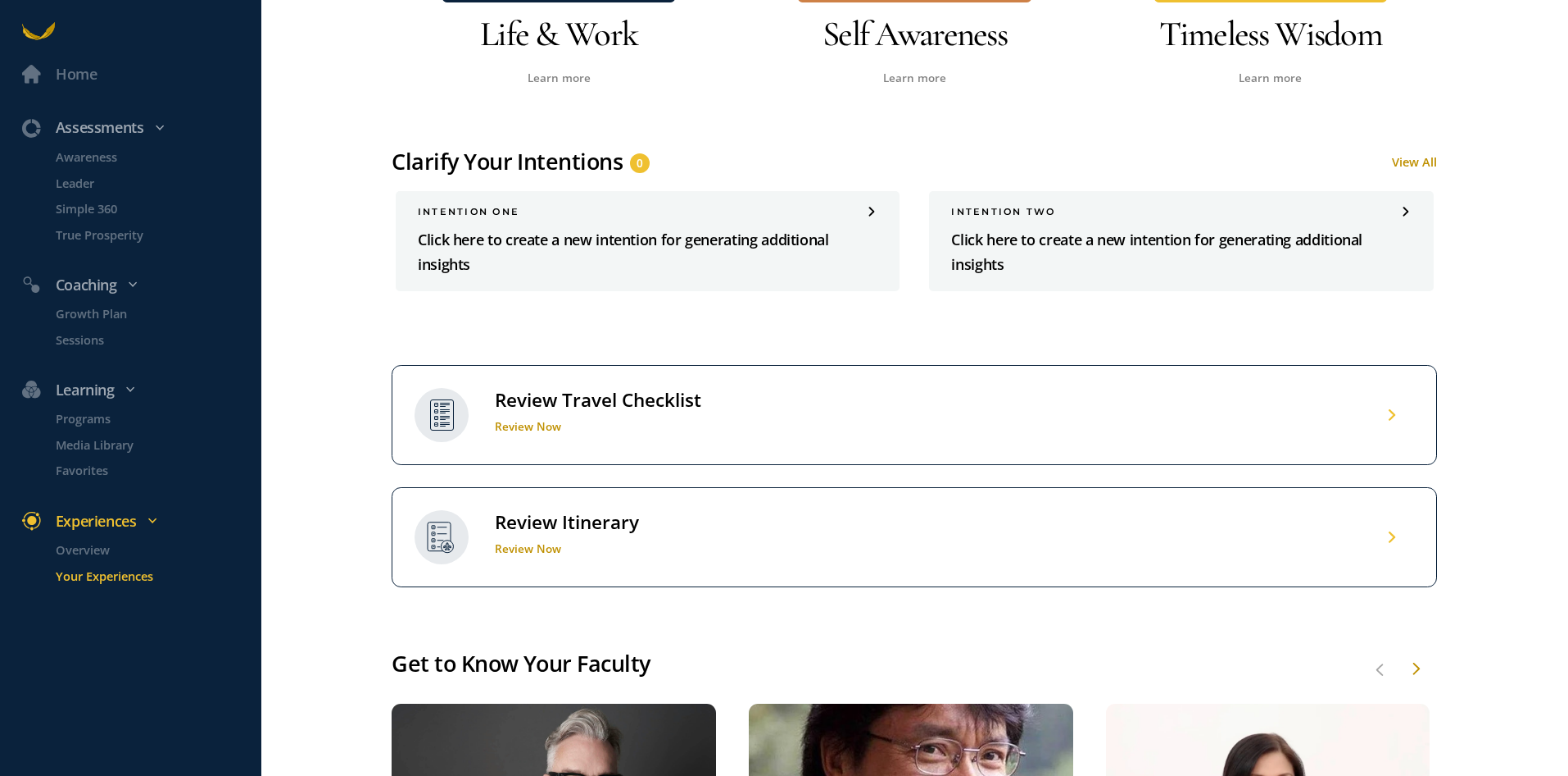
click at [524, 547] on h1 "Review Now" at bounding box center [567, 549] width 144 height 15
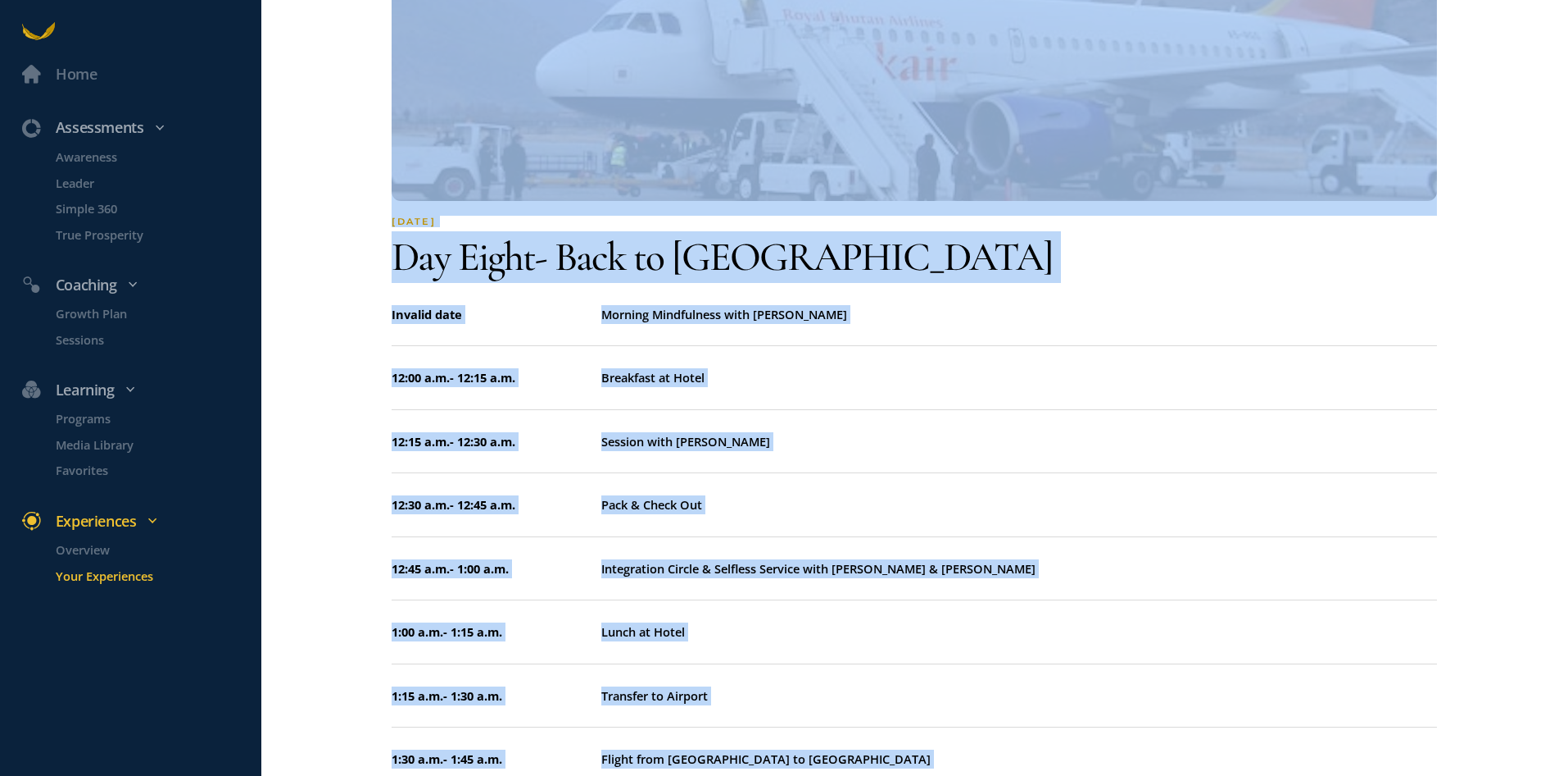
scroll to position [7892, 0]
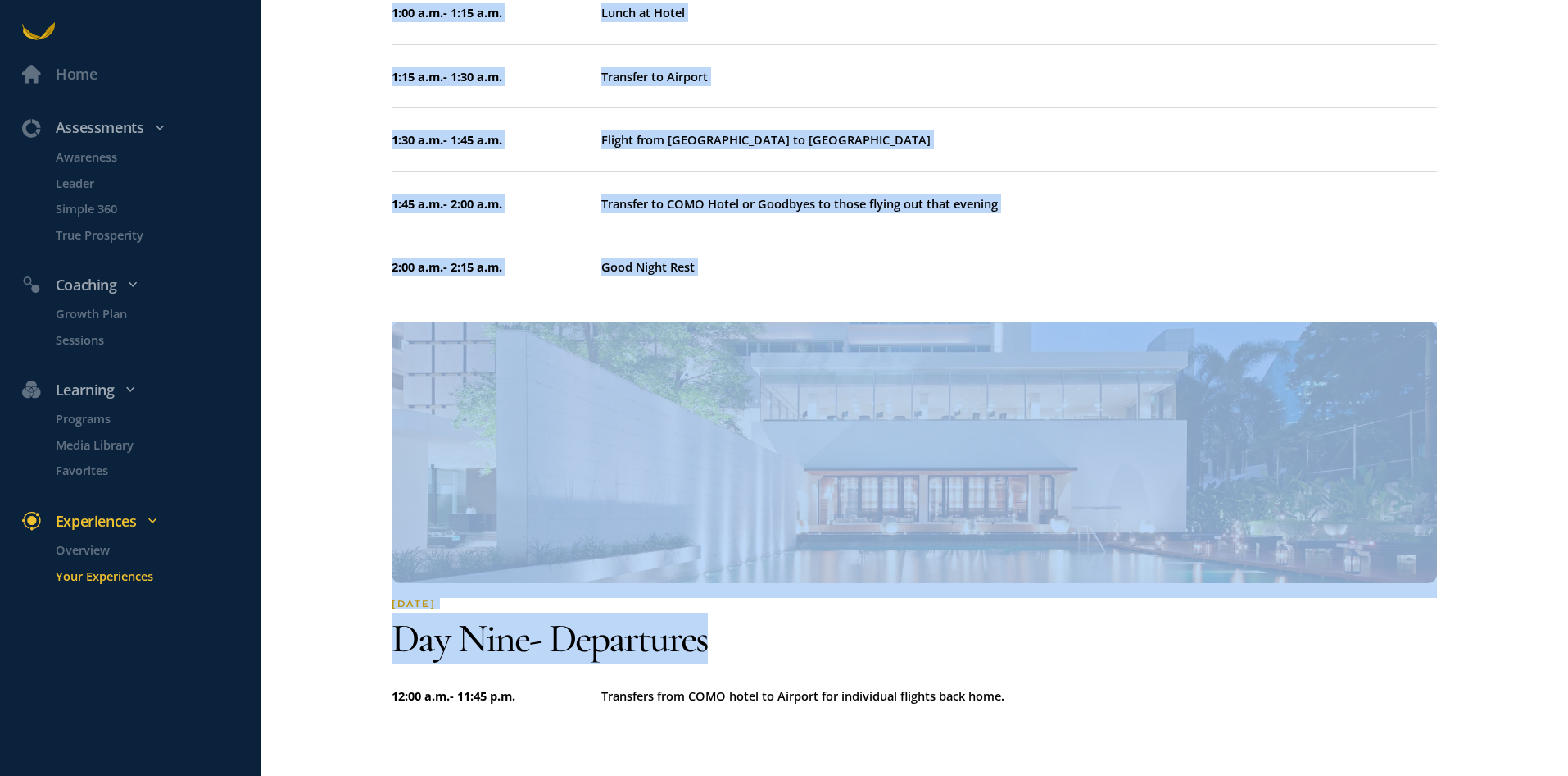
drag, startPoint x: 392, startPoint y: 411, endPoint x: 1097, endPoint y: 818, distance: 814.0
click at [1097, 775] on html "Home Assessments Awareness Leader Simple 360 True Prosperity Coaching Growth Pl…" at bounding box center [784, 388] width 1568 height 776
copy div "[DATE] Day one - Arrival 12:00 a.m. - 5:00 p.m. Check into COMO [GEOGRAPHIC_DAT…"
